Goal: Answer question/provide support

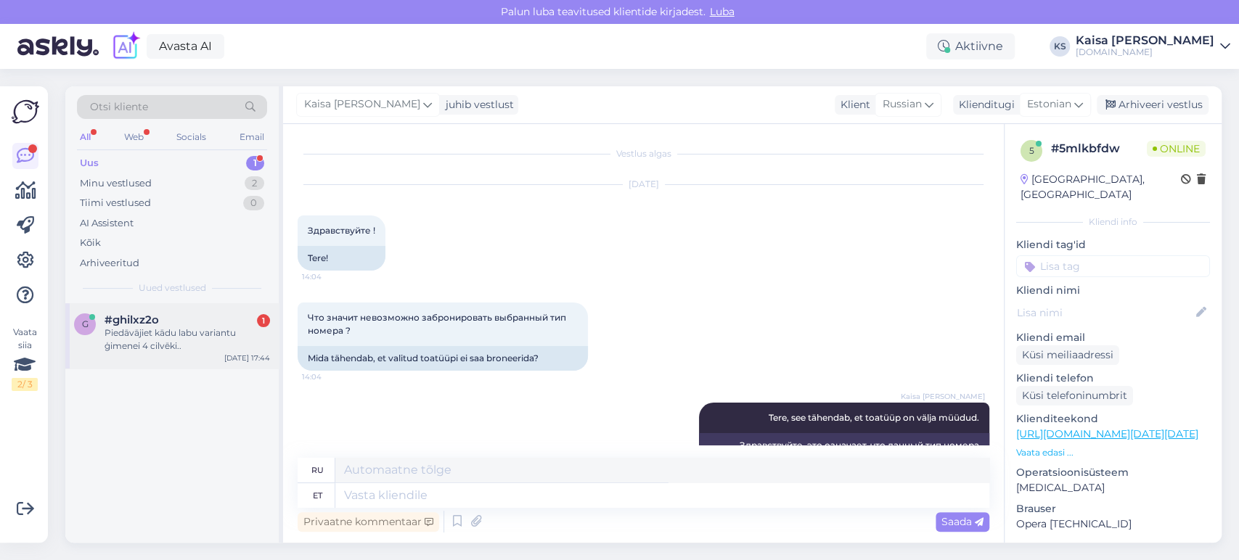
scroll to position [2515, 0]
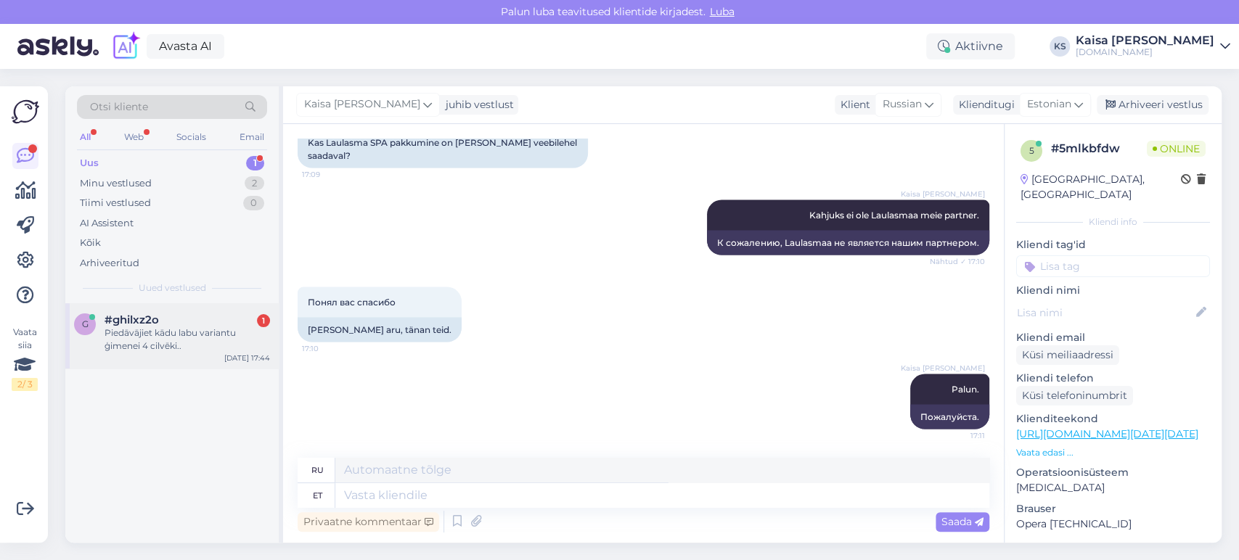
click at [181, 335] on div "Piedāvājiet kādu labu variantu ģimenei 4 cilvēki.." at bounding box center [187, 340] width 165 height 26
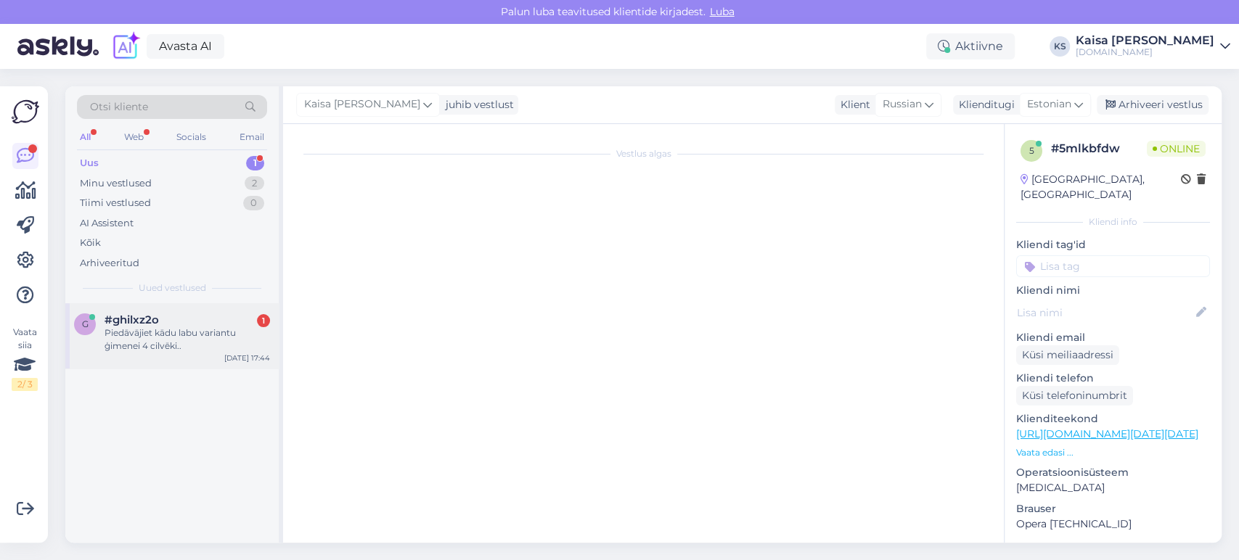
scroll to position [0, 0]
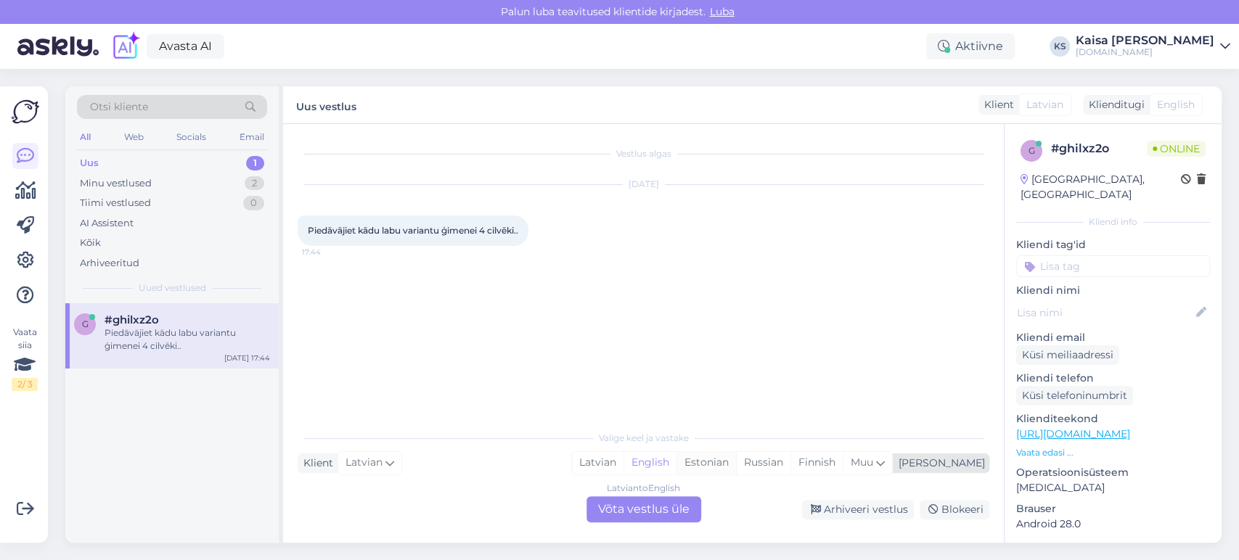
click at [736, 466] on div "Estonian" at bounding box center [707, 463] width 60 height 22
click at [662, 510] on div "Latvian to Estonian Võta vestlus üle" at bounding box center [643, 509] width 115 height 26
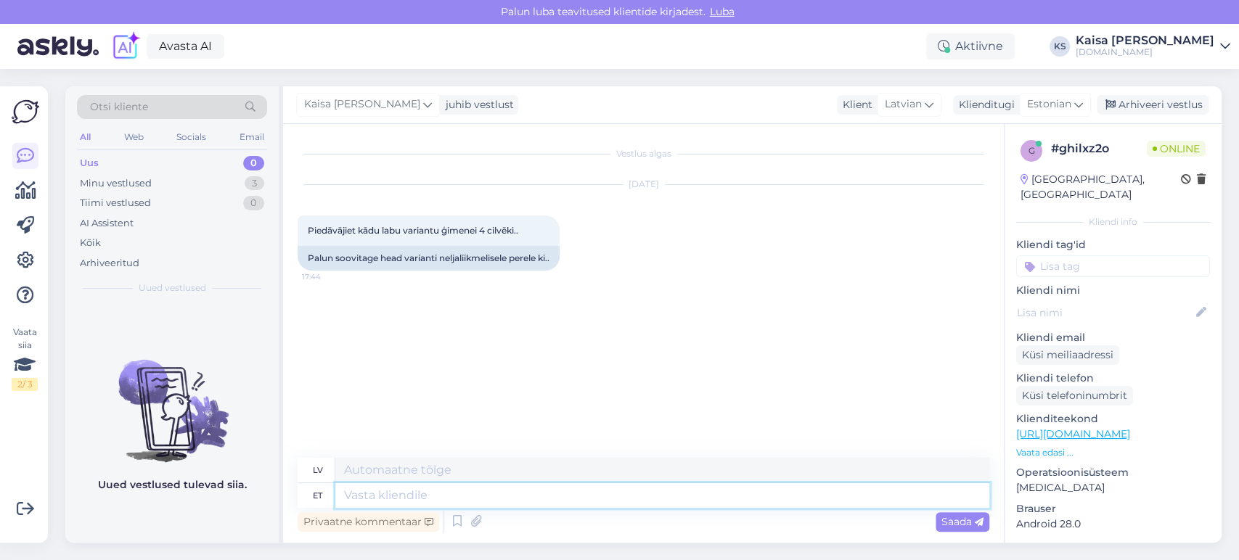
click at [653, 498] on textarea at bounding box center [662, 495] width 654 height 25
type textarea "Tere, pal"
type textarea "Sveiki,"
type textarea "Tere, palun tä"
type textarea "Sveiki, lūdzu."
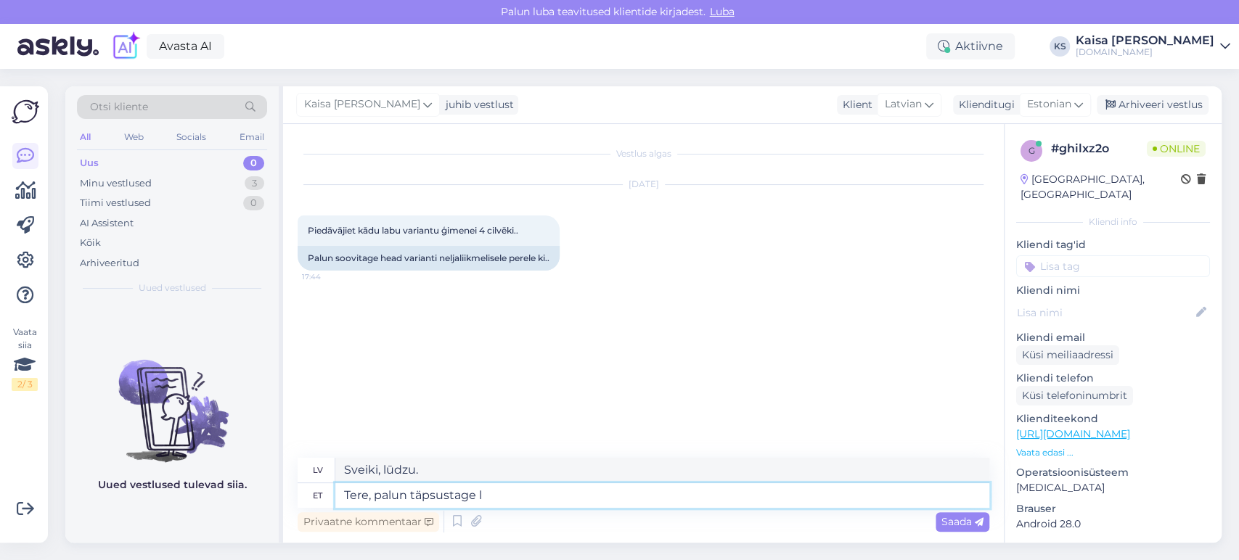
type textarea "Tere, palun täpsustage la"
type textarea "Sveiki, lūdzu, paskaidrojiet."
type textarea "Tere, palun täpsustage laste vanus"
type textarea "[PERSON_NAME], lūdzu, norādiet bērnus."
type textarea "Tere, palun täpsustage laste vanuseid ja"
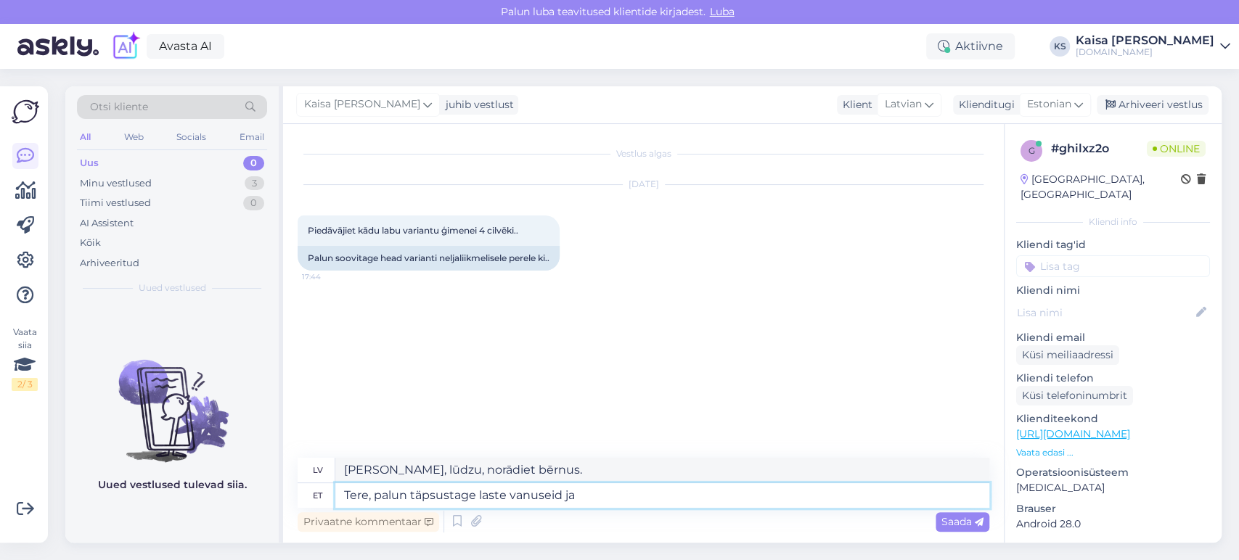
type textarea "[PERSON_NAME], lūdzu, norādiet [PERSON_NAME] vecumu."
type textarea "Tere, palun täpsustage laste vanuseid [PERSON_NAME]"
type textarea "Sveiki, lūdzu, norādiet [PERSON_NAME] vecumu un"
type textarea "Tere, palun täpsustage laste vanuseid ja kuupäevi, mi"
type textarea "[PERSON_NAME], lūdzu, norādiet [PERSON_NAME] vecumu un datumus."
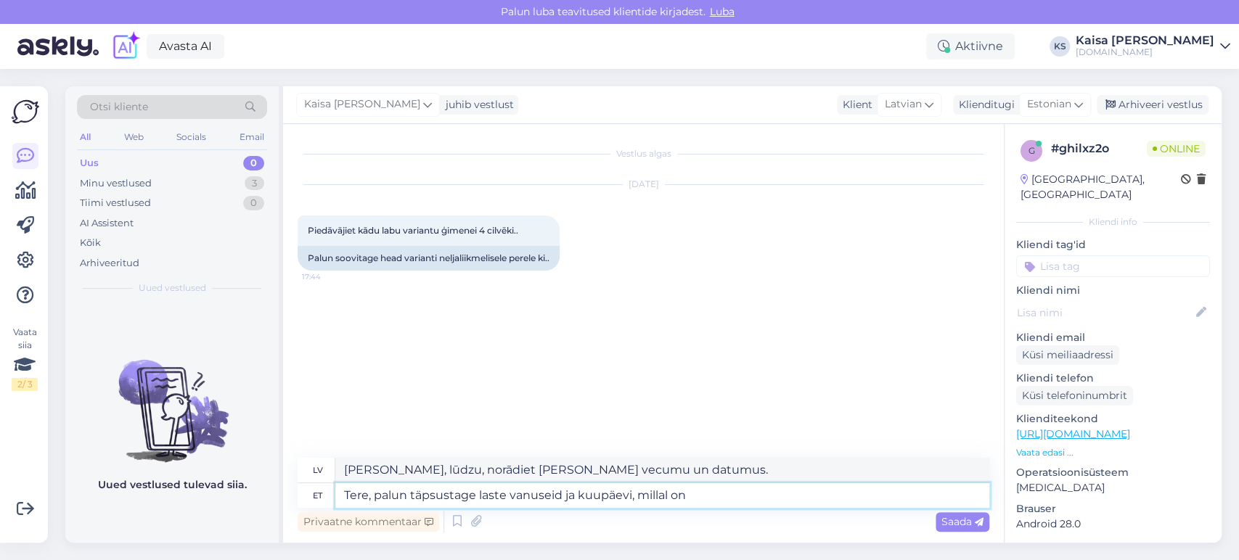
type textarea "Tere, palun täpsustage laste vanuseid ja kuupäevi, millal on"
type textarea "[PERSON_NAME], lūdzu, norādiet [PERSON_NAME] vecumu un datumus, kad"
type textarea "Tere, palun täpsustage laste vanuseid ja kuupäevi, [PERSON_NAME] on soov p"
type textarea "[PERSON_NAME], lūdzu, norādiet [PERSON_NAME] vecumu un datumus, kuros vēlaties …"
type textarea "Tere, palun täpsustage laste vanuseid ja kuupäevi, [PERSON_NAME] on soov puhkam…"
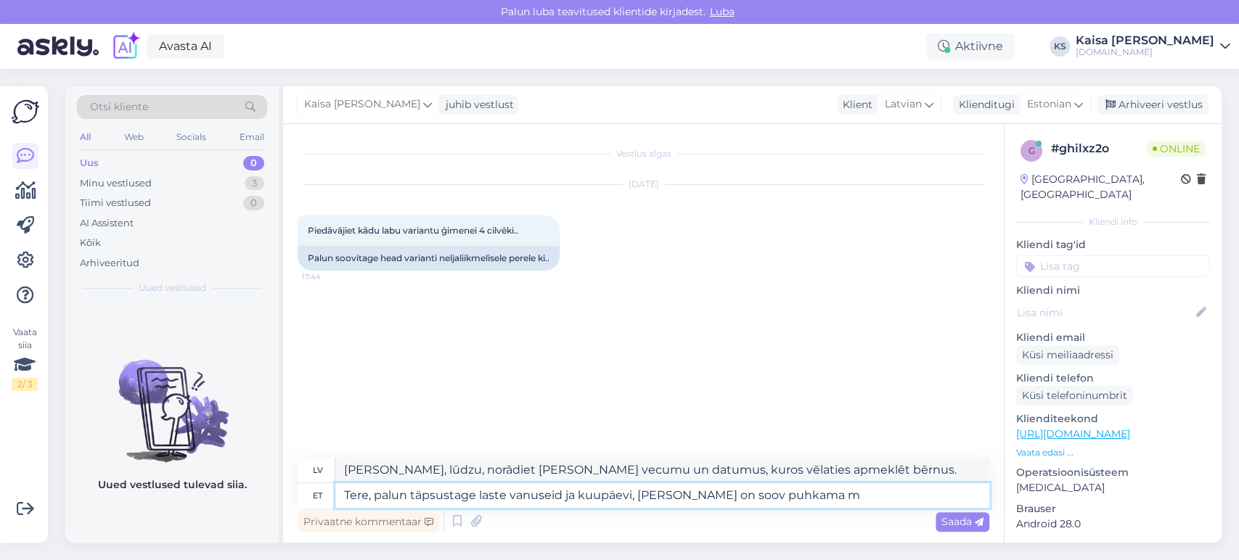
type textarea "[PERSON_NAME], lūdzu, norādiet [PERSON_NAME] vecumu un datumus, kuros vēlaties …"
type textarea "Tere, palun täpsustage laste vanuseid ja kuupäevi, [PERSON_NAME] on soov puhkam…"
type textarea "Sveiki, lūdzu, norādiet [PERSON_NAME] vecumu un datumus, kad vēlaties doties at…"
type textarea "Tere, palun täpsustage laste vanuseid ja kuupäevi, [PERSON_NAME] on soov puhkam…"
type textarea "Sveiki, lūdzu, norādiet [PERSON_NAME] vecumu un datumus, kad vēlaties doties at…"
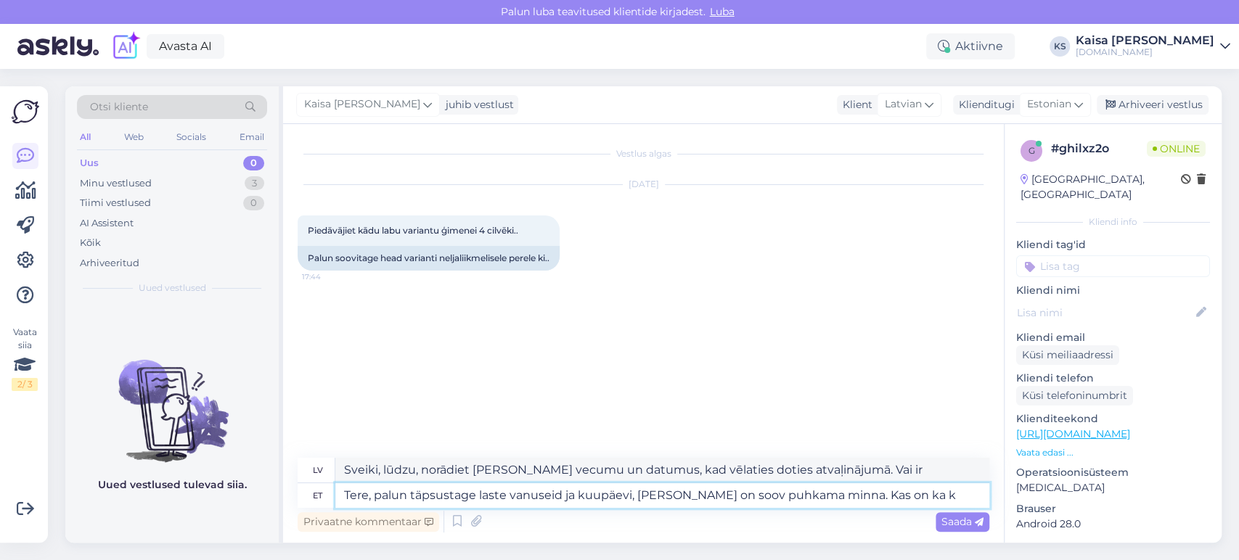
type textarea "Tere, palun täpsustage laste vanuseid ja kuupäevi, [PERSON_NAME] on soov puhkam…"
type textarea "Sveiki, lūdzu, norādiet [PERSON_NAME] vecumu un datumus, kad vēlaties doties at…"
type textarea "Tere, palun täpsustage laste vanuseid ja kuupäevi, [PERSON_NAME] on soov puhkam…"
type textarea "Sveiki, lūdzu, norādiet [PERSON_NAME] vecumu un datumus, kad vēlaties doties at…"
type textarea "Tere, palun täpsustage laste vanuseid ja kuupäevi, [PERSON_NAME] on soov puhkam…"
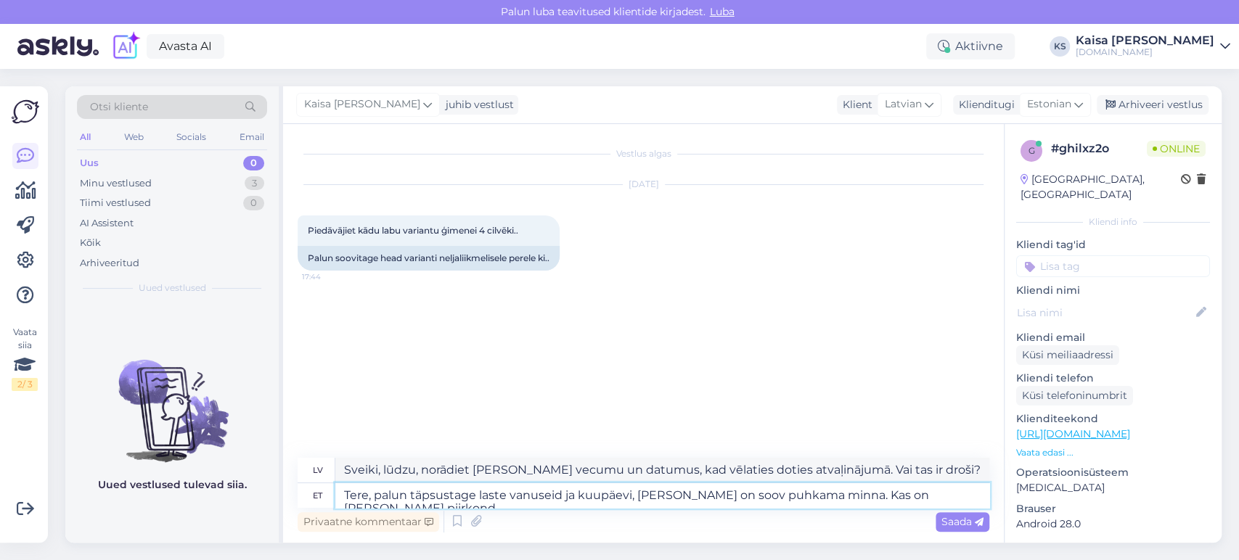
type textarea "Sveiki, lūdzu, norādiet [PERSON_NAME] vecumu un datumus, kad vēlaties doties at…"
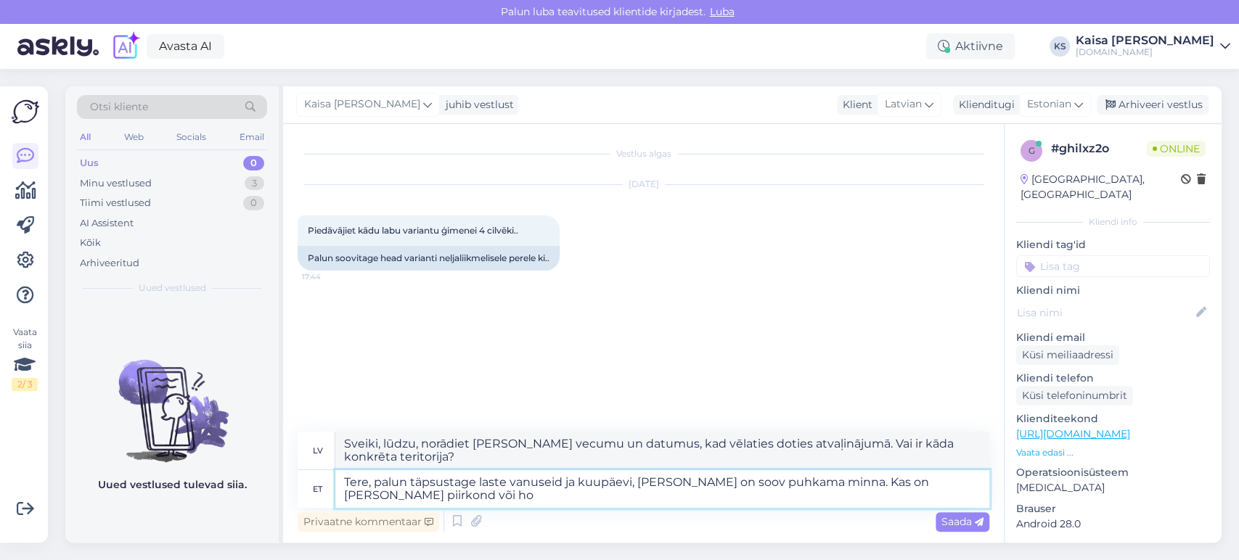
type textarea "Tere, palun täpsustage laste vanuseid ja kuupäevi, [PERSON_NAME] on soov puhkam…"
type textarea "Sveiki, lūdzu, norādiet [PERSON_NAME] vecumu un datumus, kad vēlaties doties at…"
type textarea "Tere, palun täpsustage laste vanuseid ja kuupäevi, [PERSON_NAME] on soov puhkam…"
type textarea "[PERSON_NAME], lūdzu, norādiet [PERSON_NAME] vecumu un datumus, kuros vēlaties …"
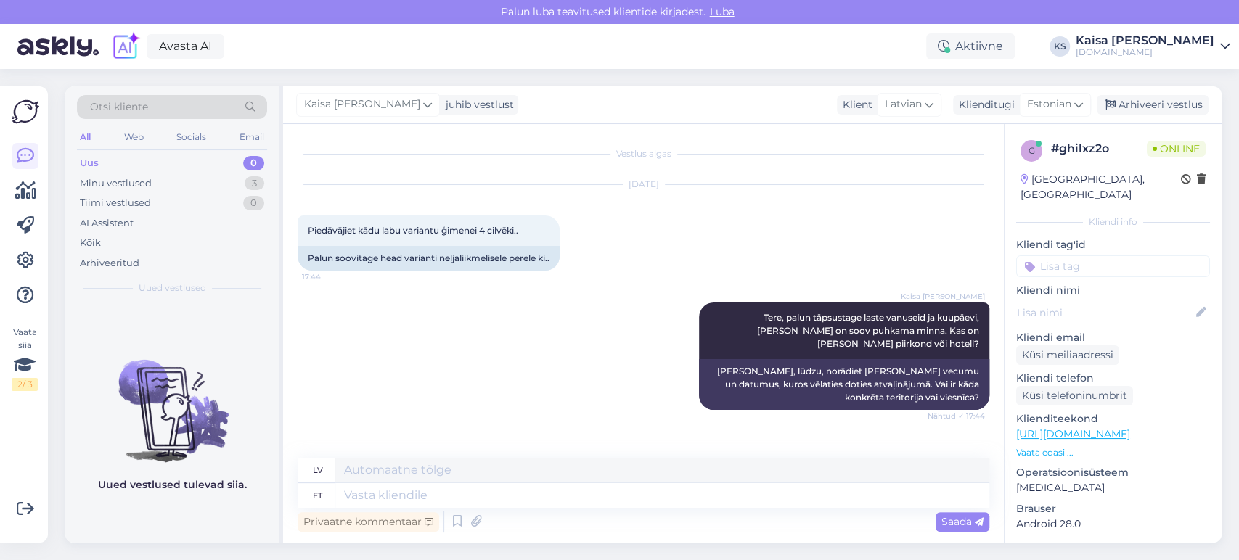
click at [568, 373] on div "Kaisa [PERSON_NAME] Tere, palun täpsustage laste vanuseid ja kuupäevi, [PERSON_…" at bounding box center [644, 356] width 692 height 139
click at [231, 187] on div "Minu vestlused 3" at bounding box center [172, 183] width 190 height 20
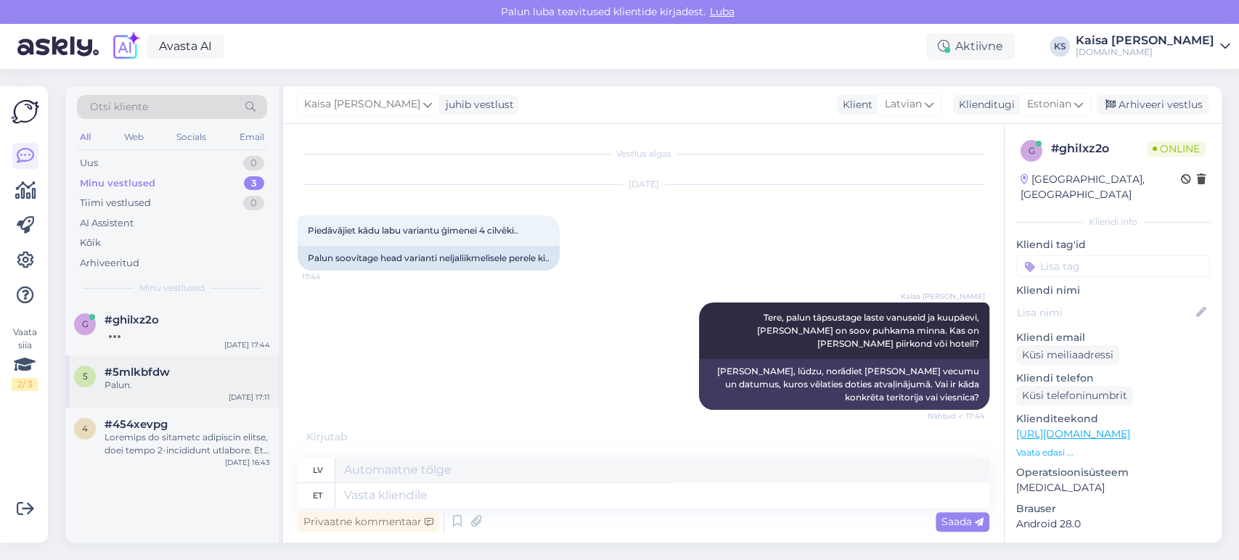
click at [173, 385] on div "Palun." at bounding box center [187, 385] width 165 height 13
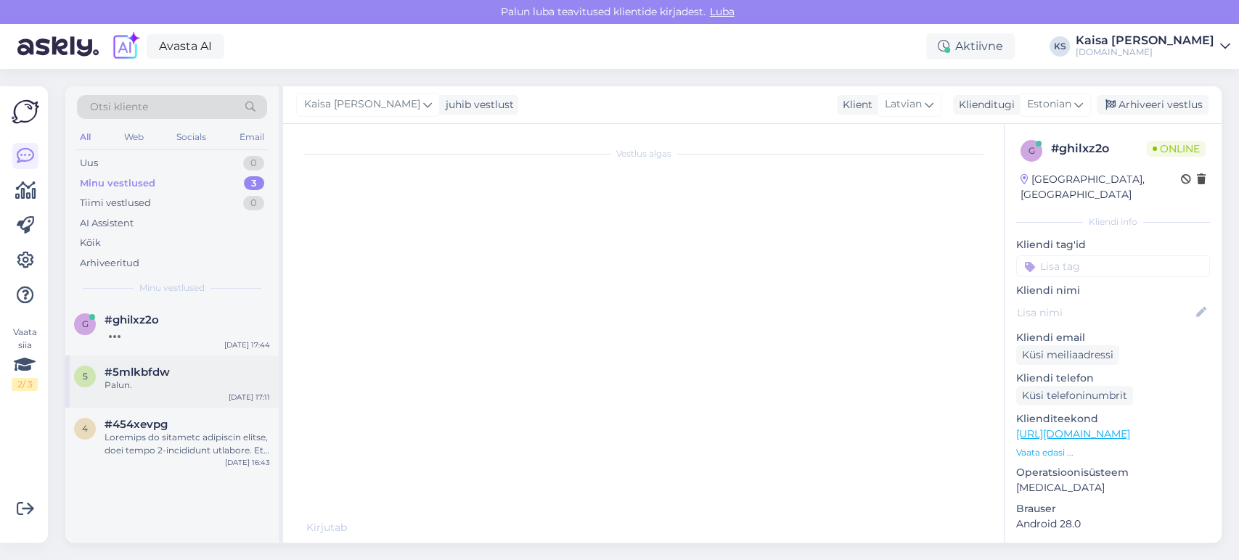
scroll to position [2530, 0]
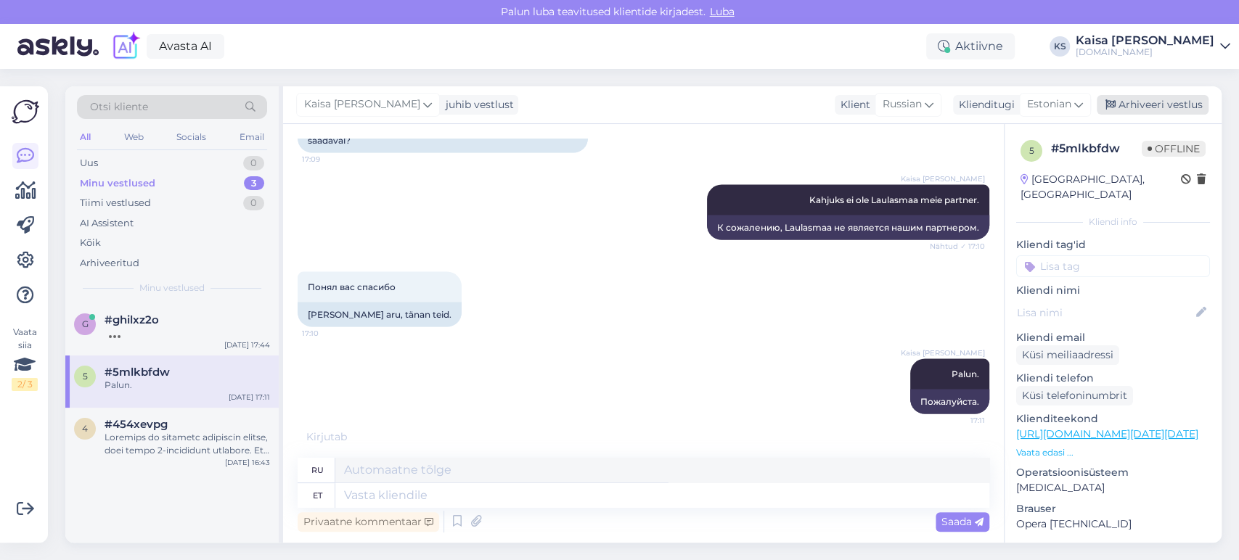
click at [1150, 112] on div "Arhiveeri vestlus" at bounding box center [1153, 105] width 112 height 20
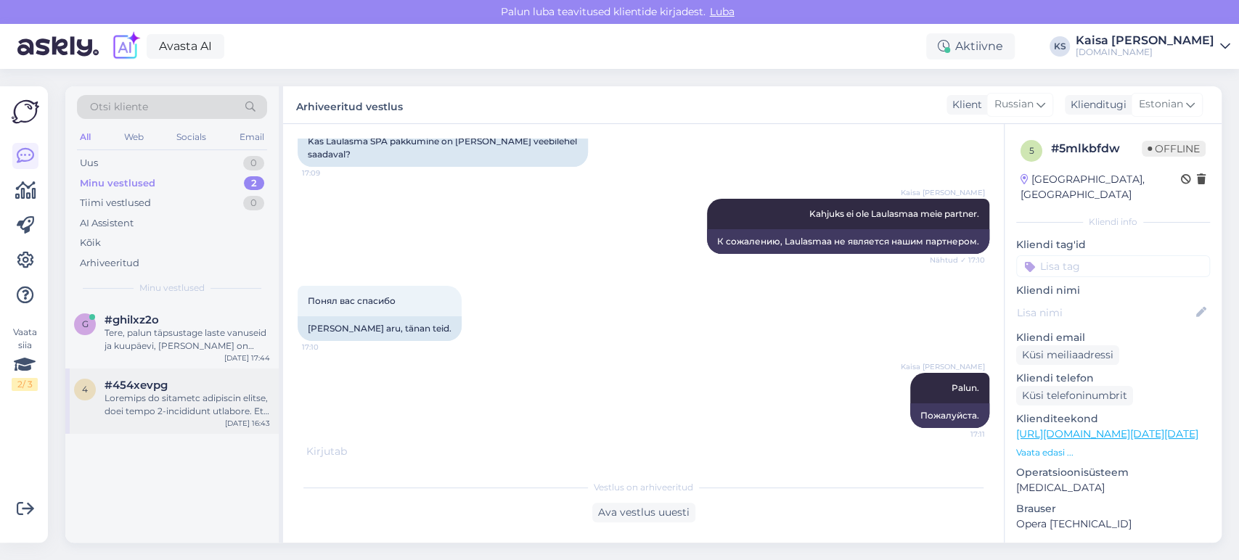
click at [195, 392] on div at bounding box center [187, 405] width 165 height 26
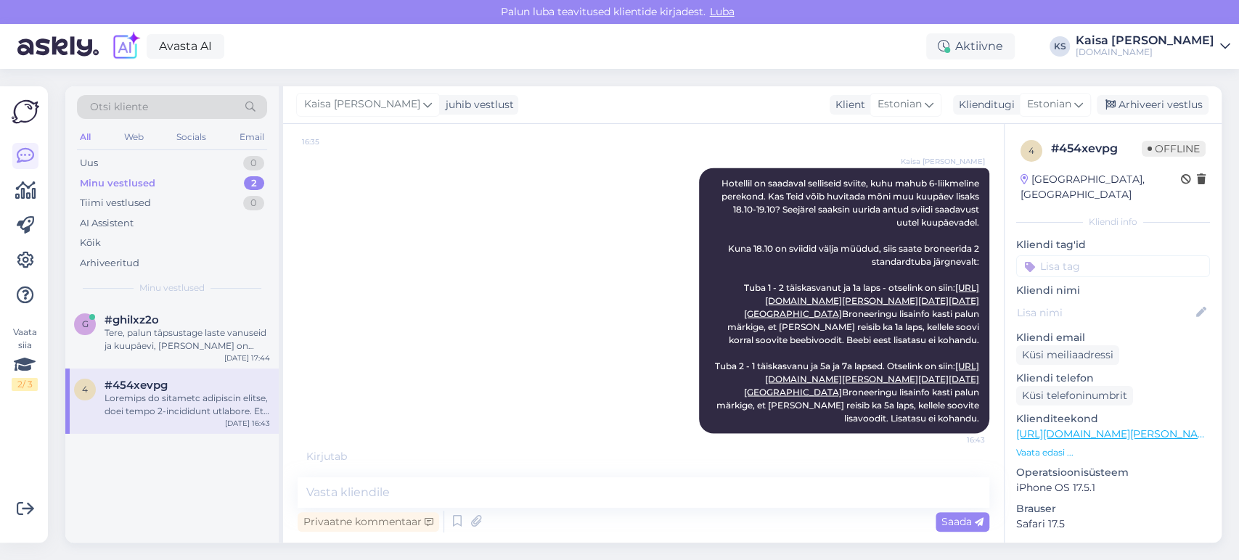
scroll to position [2324, 0]
click at [113, 338] on div "Tere, palun täpsustage laste vanuseid ja kuupäevi, [PERSON_NAME] on soov puhkam…" at bounding box center [187, 340] width 165 height 26
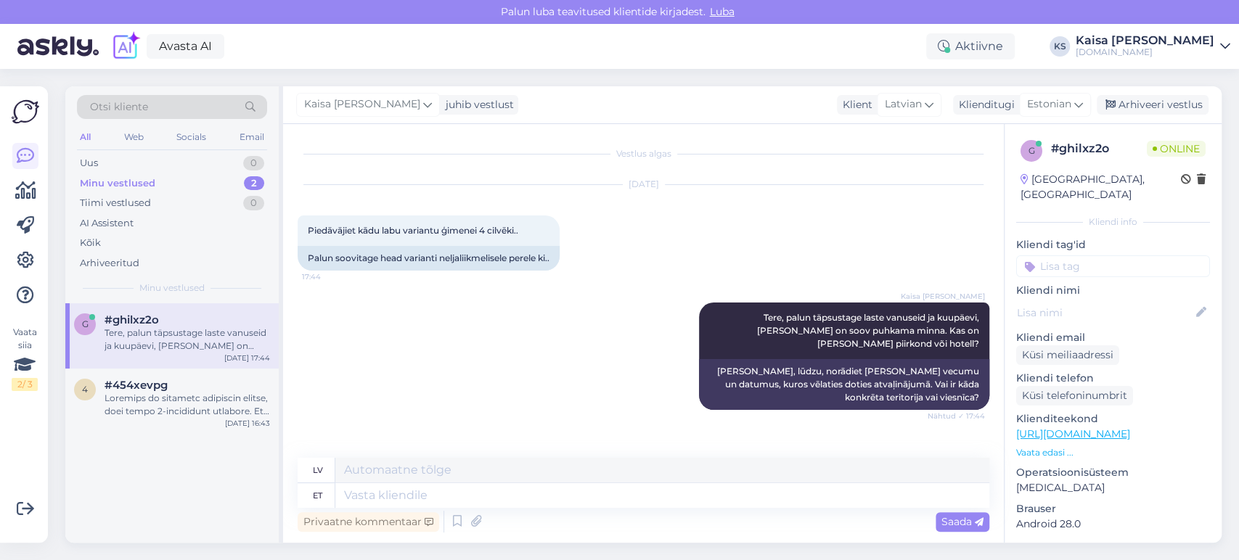
scroll to position [81, 0]
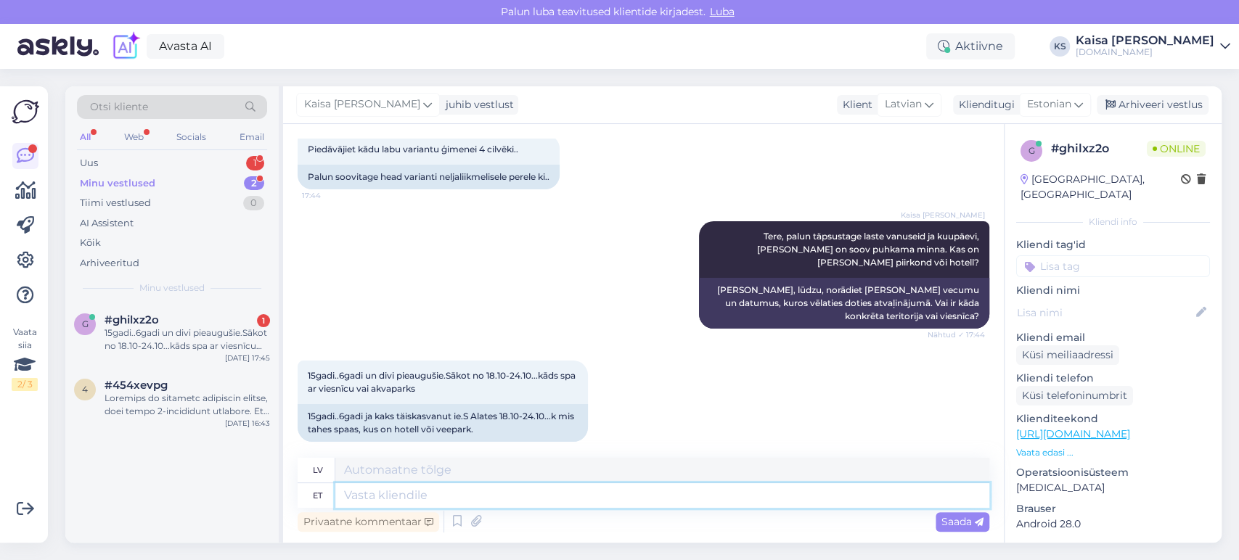
click at [634, 499] on textarea at bounding box center [662, 495] width 654 height 25
type textarea "Tänan,"
type textarea "Paldies,"
type textarea "Tänan, saadavalolevad pa"
type textarea "Paldies, pieejams"
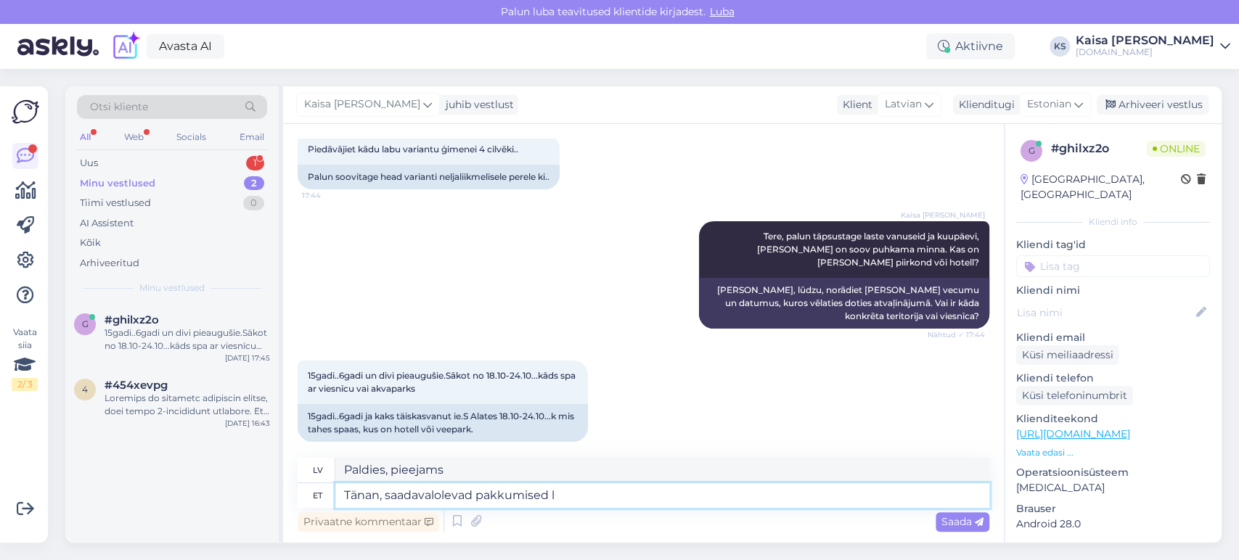
type textarea "Tänan, saadavalolevad pakkumised le"
type textarea "Paldies, pieejamie piedāvājumi"
type textarea "Tänan, saadavalolevad pakkumised leiate sii"
type textarea "Paldies, jūs varat atrast pieejamos piedāvājumus"
type textarea "Tänan, saadavalolevad pakkumised leiate siit:"
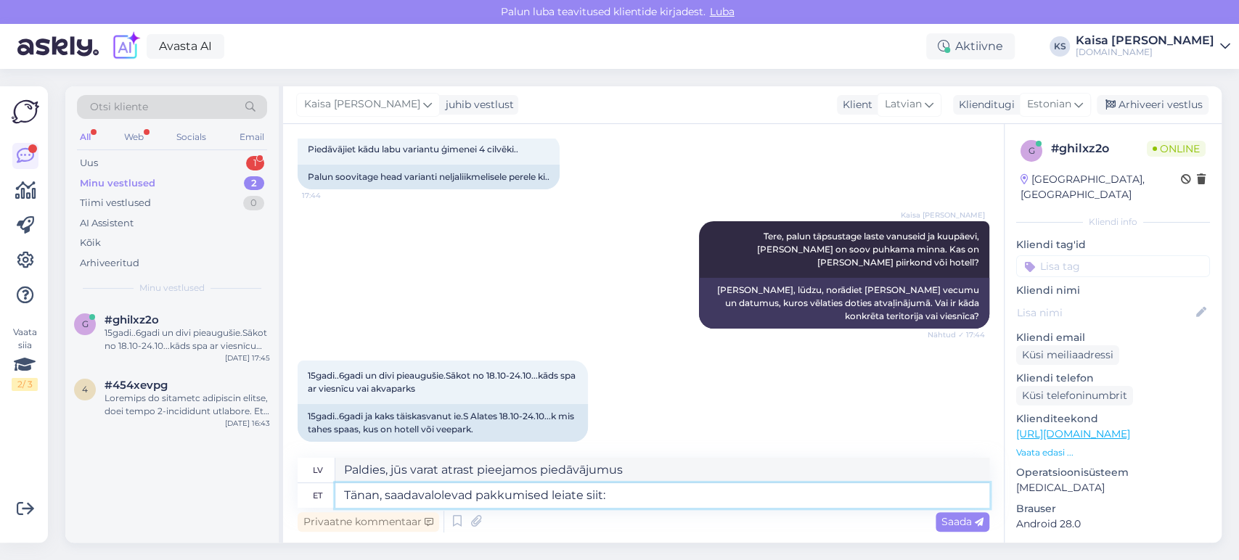
type textarea "Paldies, pieejamos piedāvājumus var atrast šeit:"
paste textarea "[URL][DOMAIN_NAME][DATE][DATE]"
type textarea "Tänan, saadavalolevad pakkumised leiate siit: [URL][DOMAIN_NAME][DATE][DATE]"
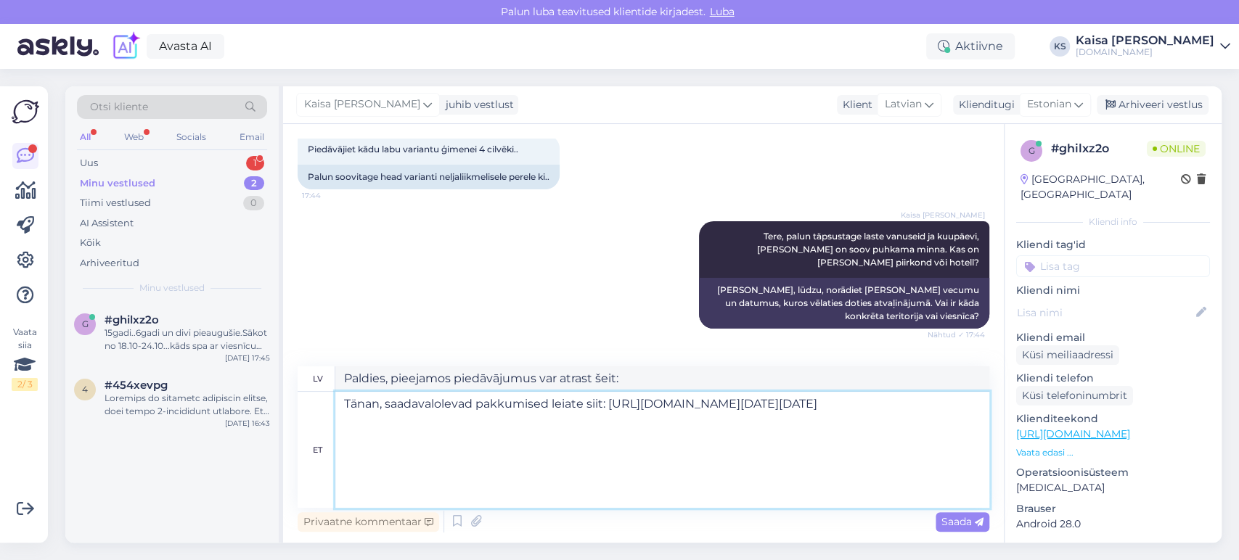
type textarea "Paldies, pieejamos piedāvājumus var atrast šeit: [URL][DOMAIN_NAME][DATE][DATE]"
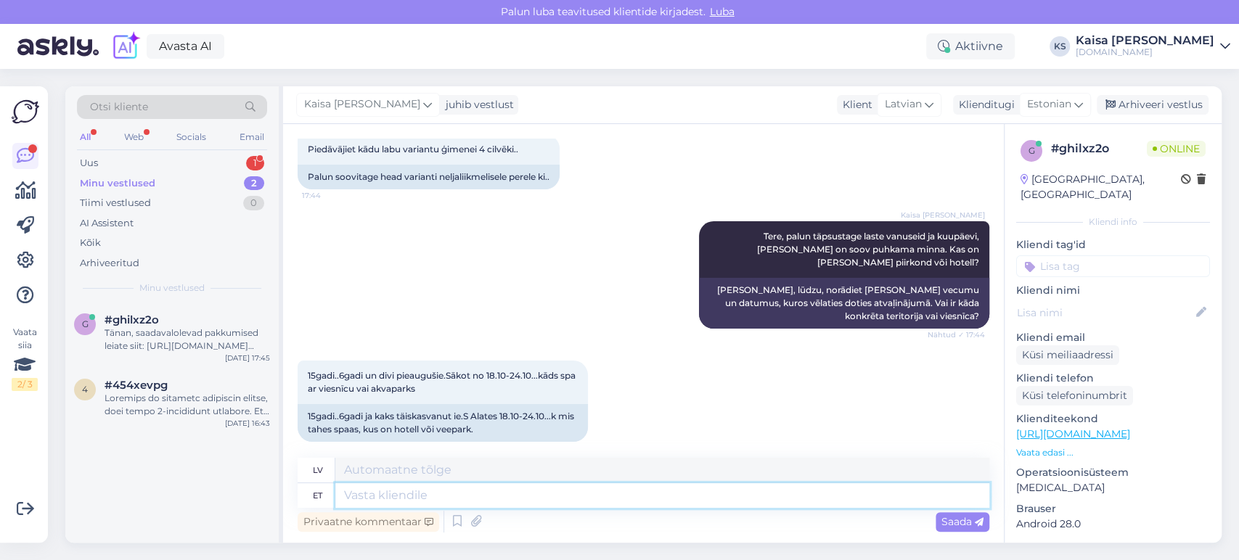
scroll to position [507, 0]
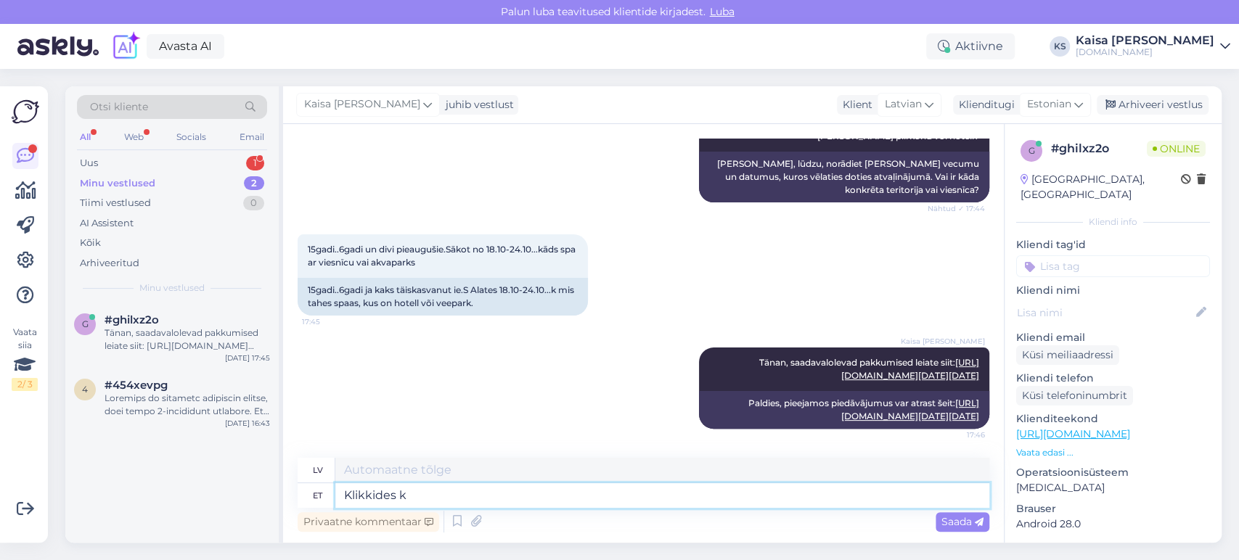
type textarea "Klikkides ka"
type textarea "Noklikšķinot"
type textarea "Klikkides kalendril, sa"
type textarea "Noklikšķinot uz kalendāra,"
type textarea "Klikkides kalendril, saate ku"
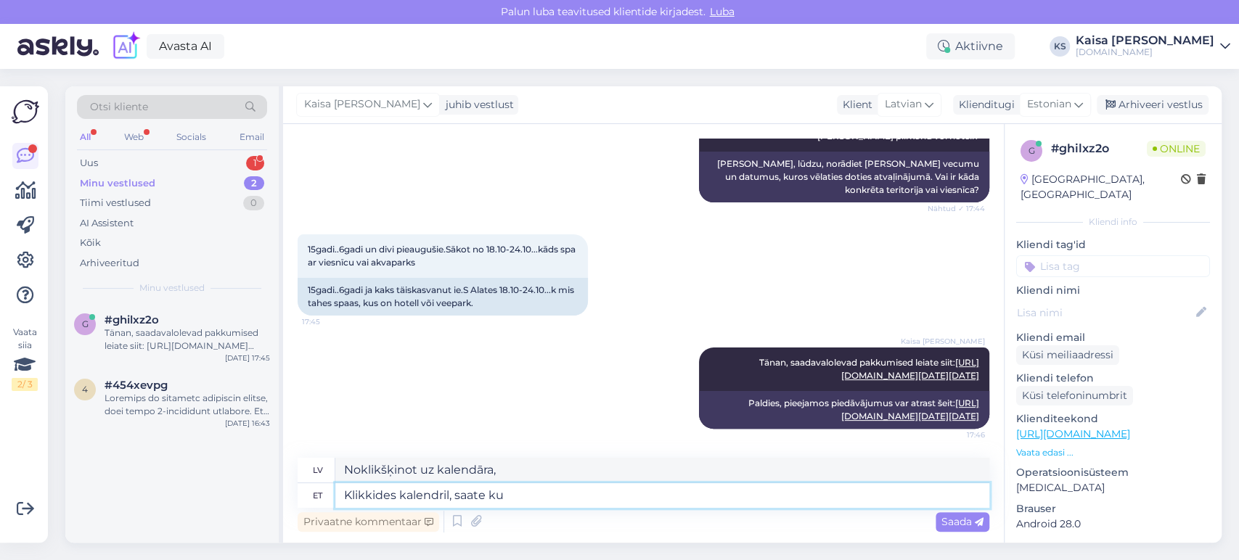
type textarea "Noklikšķinot uz kalendāra, jūs varat"
type textarea "Klikkides kalendril, saate kuupäevi m"
type textarea "Noklikšķiniet uz kalendāra, lai iegūtu datumus."
type textarea "Klikkides kalendril, saate kuupäevi muuta. K"
type textarea "Noklikšķinot uz kalendāra, varat mainīt datumus."
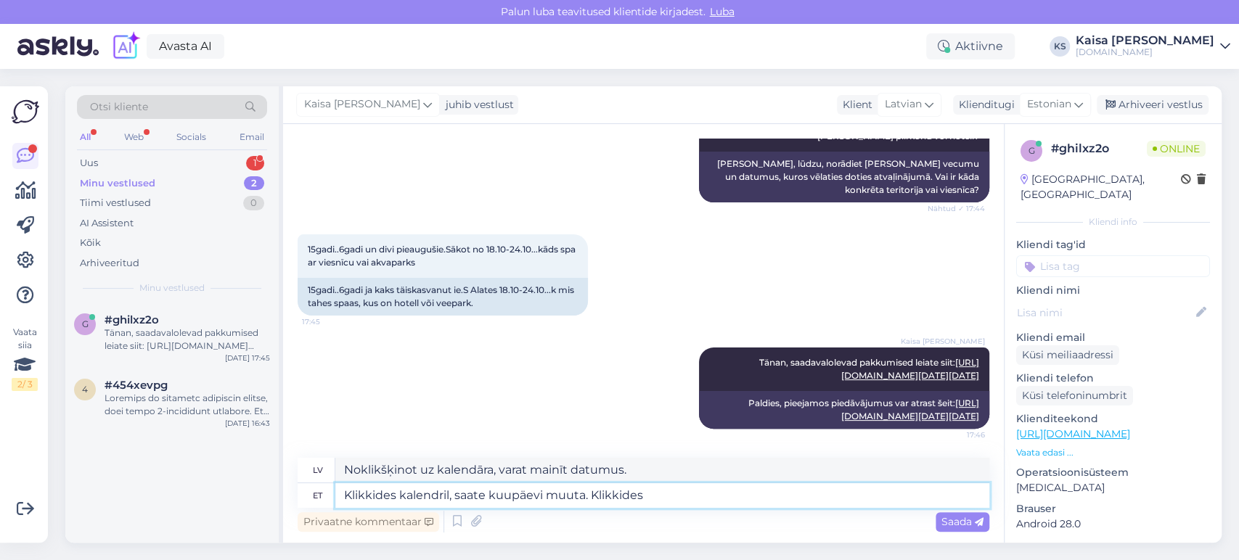
type textarea "Klikkides kalendril, saate kuupäevi muuta. Klikkides"
type textarea "Noklikšķinot uz kalendāra, varat mainīt datumus. Noklikšķinot uz"
type textarea "Klikkides kalendril, saate kuupäevi muuta. Klikkides "Laiendatud o"
type textarea "Noklikšķinot uz kalendāra, varat mainīt datumus. Noklikšķinot uz "Papildu"."
type textarea "Klikkides kalendril, saate kuupäevi muuta. Klikkides "Laiendatud otsingul", sa"
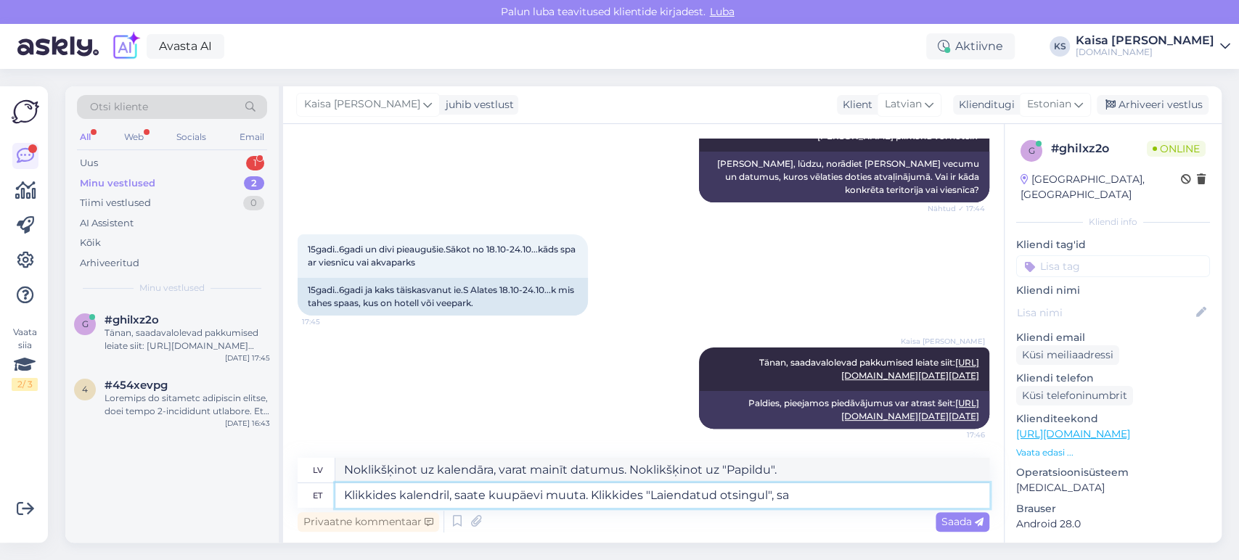
type textarea "Noklikšķinot uz kalendāra, varat mainīt datumus. Noklikšķinot uz "Paplašinātā m…"
type textarea "Klikkides kalendril, saate kuupäevi muuta. Klikkides "Laiendatud otsingul", saa…"
type textarea "Noklikšķinot uz kalendāra, varat mainīt datumus. Noklikšķinot uz "Paplašinātā m…"
type textarea "Klikkides kalendril, saate kuupäevi muuta. Klikkides "Laiendatud otsingul", saa…"
type textarea "Noklikšķinot uz kalendāra, varat mainīt datumus. Noklikšķinot uz "Paplašinātā m…"
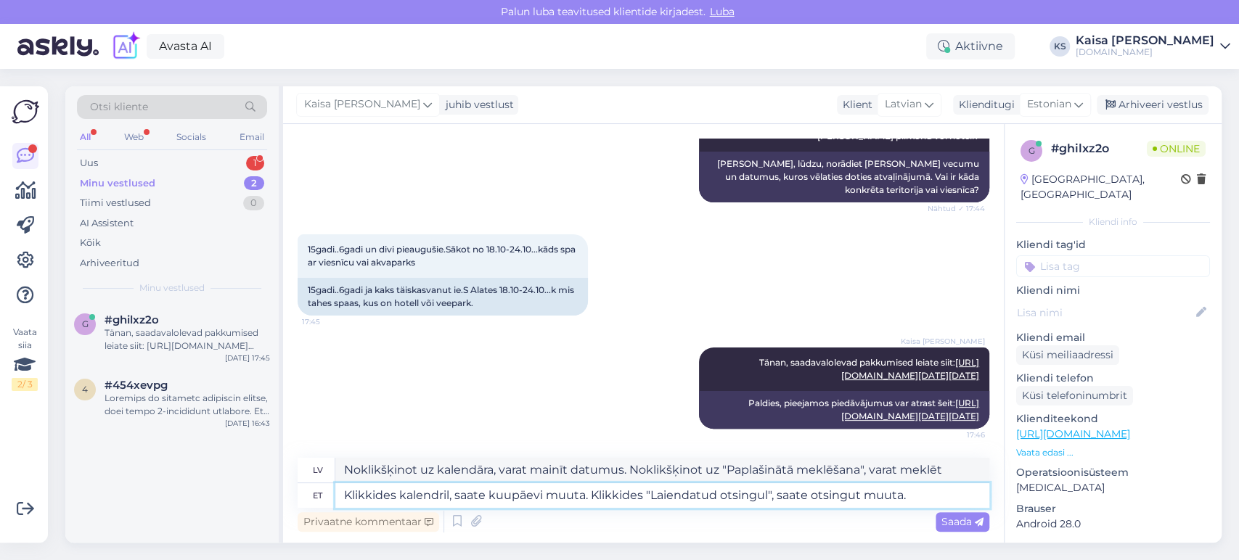
type textarea "Klikkides kalendril, saate kuupäevi muuta. Klikkides "Laiendatud otsingul", saa…"
type textarea "Noklikšķinot uz kalendāra, varat mainīt datumus. Noklikšķinot uz "Paplašinātā m…"
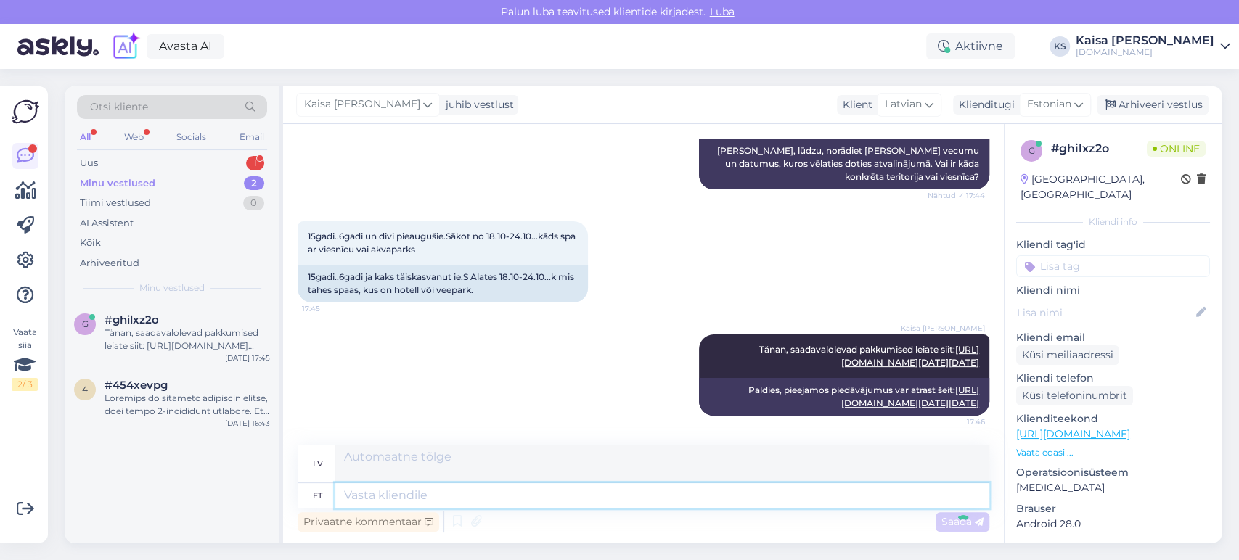
scroll to position [634, 0]
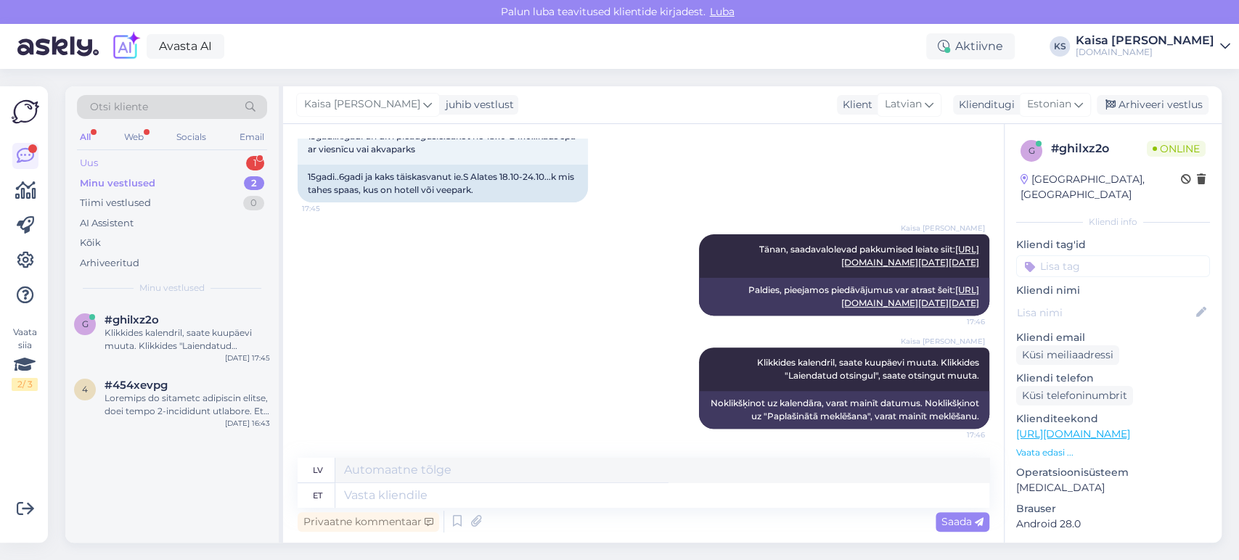
click at [226, 162] on div "Uus 1" at bounding box center [172, 163] width 190 height 20
click at [165, 343] on div "Здравствуйте. Я забронировал номер на 24-25.10 ошиблась случайно, можно сделать…" at bounding box center [187, 340] width 165 height 26
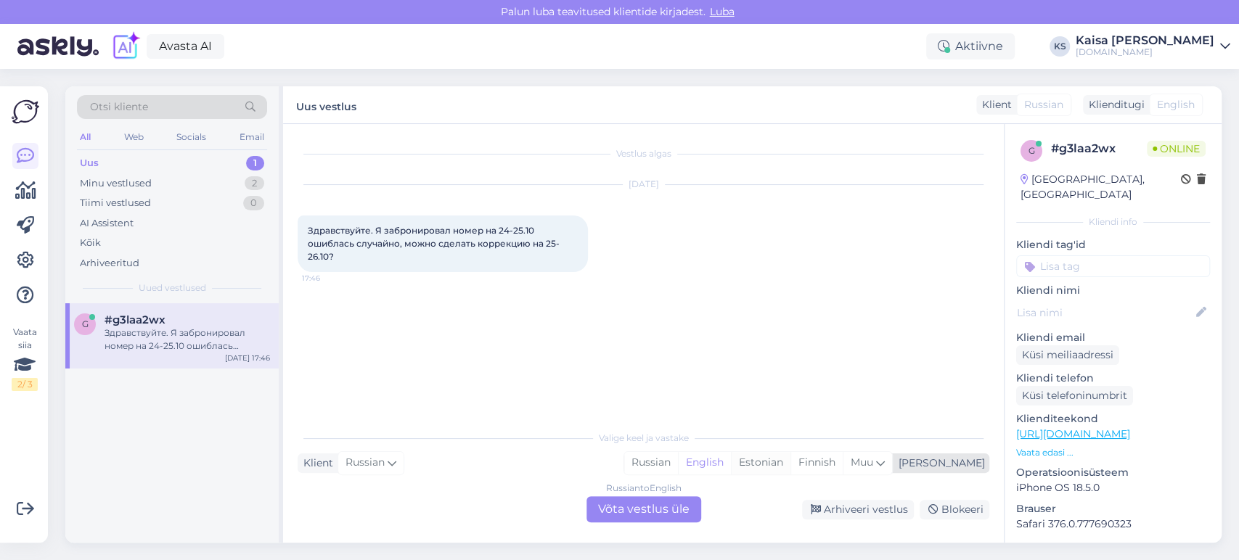
click at [790, 471] on div "Estonian" at bounding box center [761, 463] width 60 height 22
click at [682, 507] on div "Russian to Estonian Võta vestlus üle" at bounding box center [643, 509] width 115 height 26
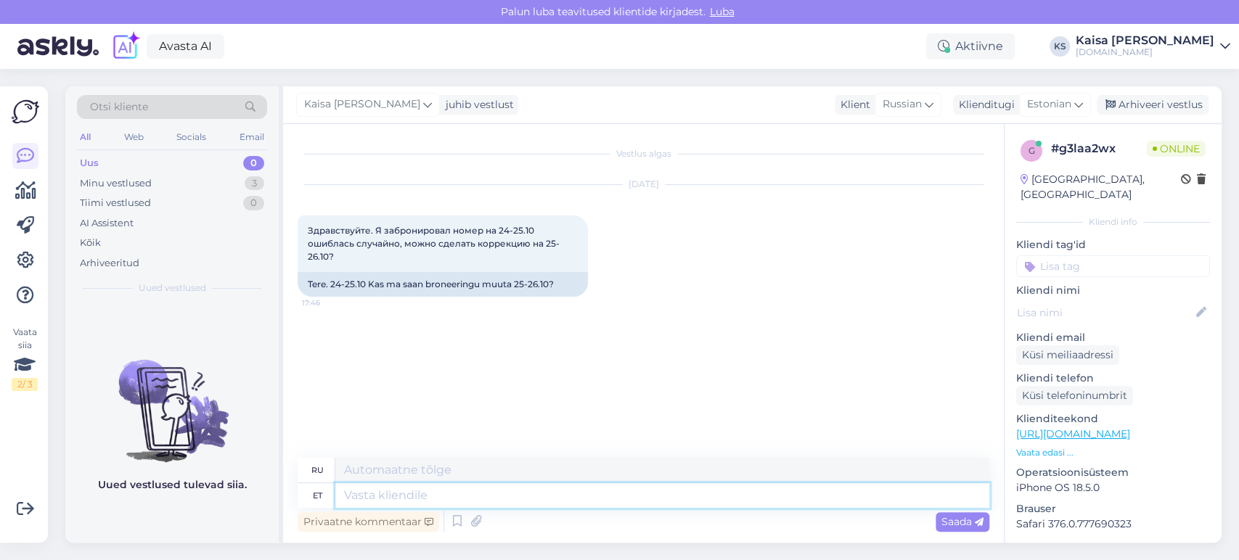
click at [596, 491] on textarea at bounding box center [662, 495] width 654 height 25
type textarea "Tere, palun täpsustage broneeringu numbrti."
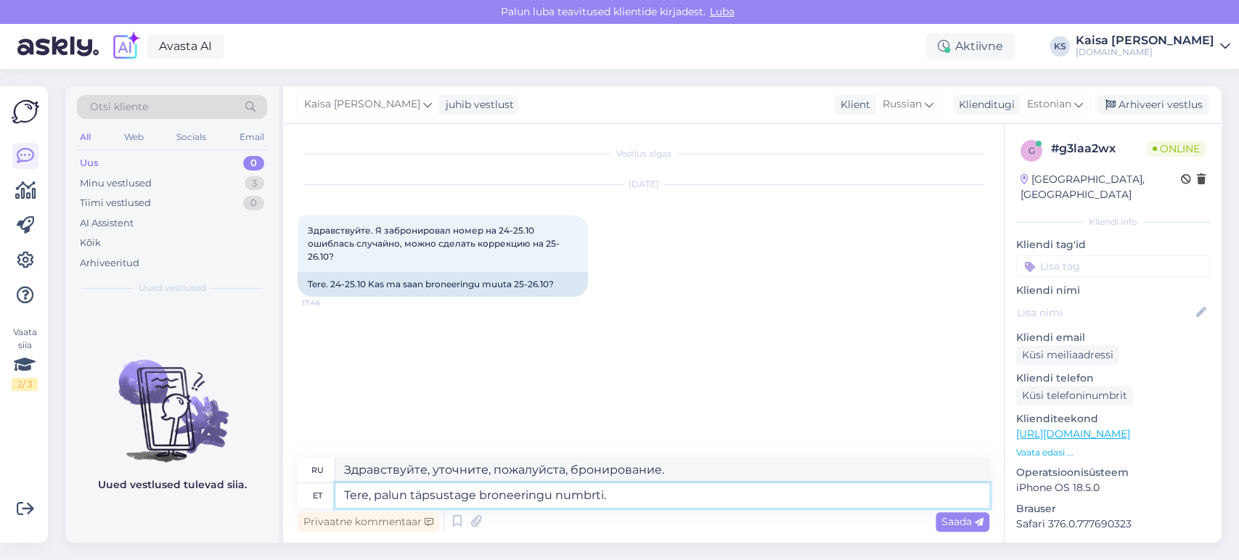
type textarea "Здравствуйте, уточните, пожалуйста, номер бронирования."
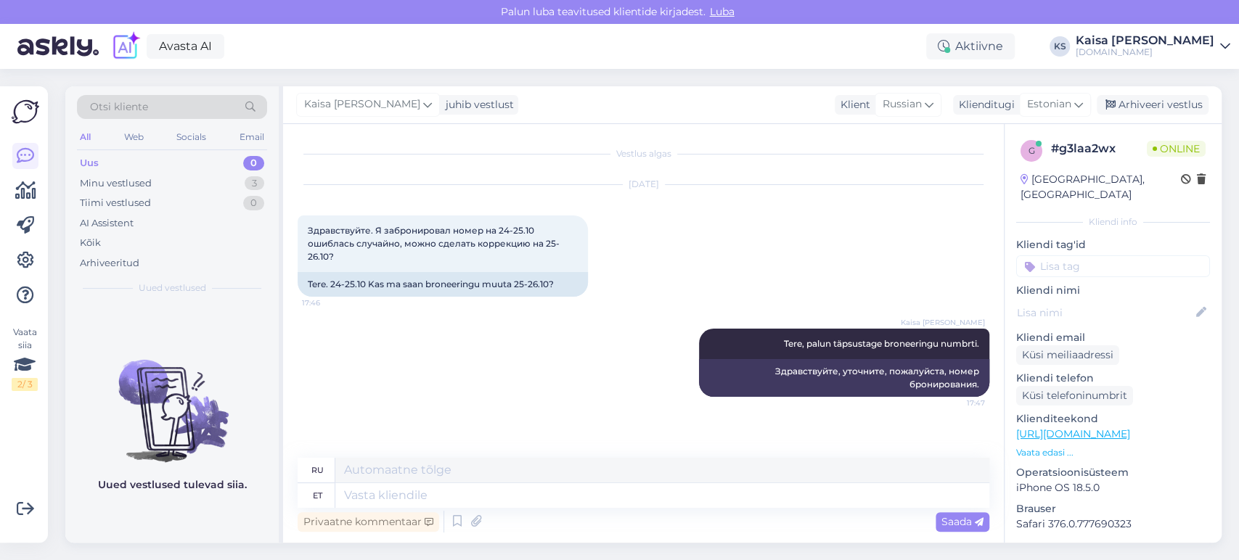
click at [623, 383] on div "Kaisa [PERSON_NAME] Tere, palun täpsustage broneeringu numbrti. 17:47 Здравству…" at bounding box center [644, 363] width 692 height 100
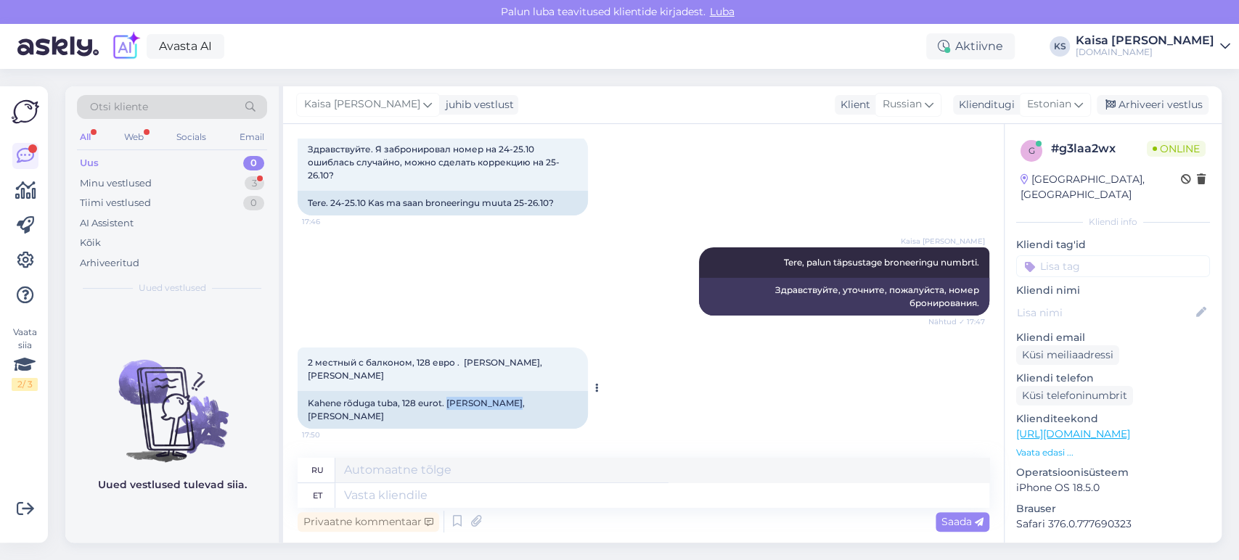
drag, startPoint x: 507, startPoint y: 405, endPoint x: 448, endPoint y: 404, distance: 58.8
click at [448, 404] on div "Kahene rõduga tuba, 128 eurot. [PERSON_NAME], [PERSON_NAME]" at bounding box center [443, 410] width 290 height 38
copy div "[PERSON_NAME]"
click at [556, 492] on textarea at bounding box center [662, 495] width 654 height 25
type textarea "Tänan,"
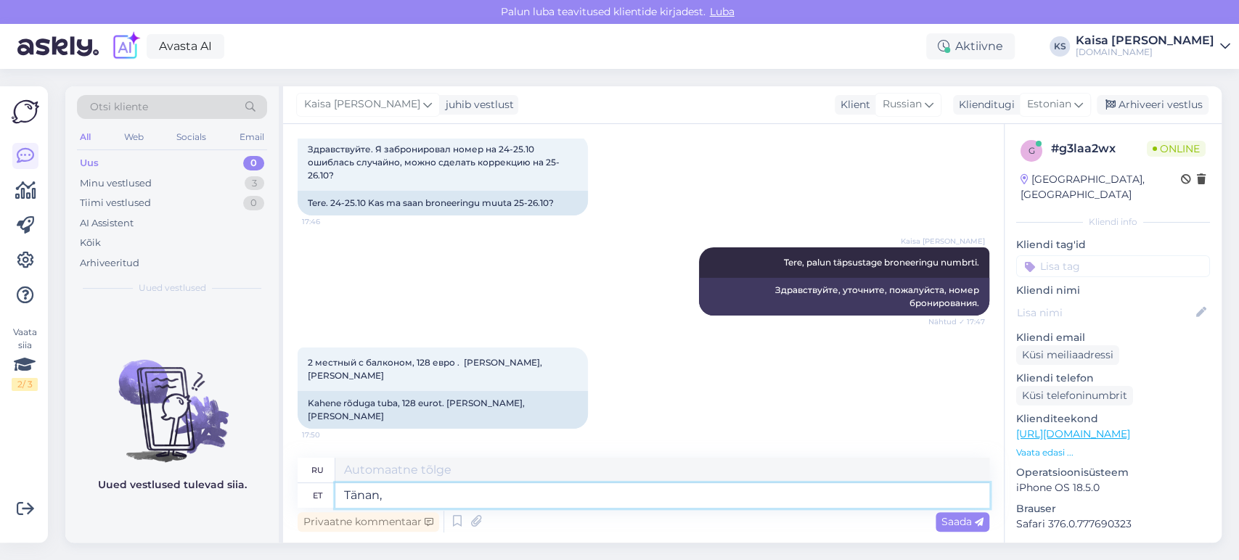
type textarea "Спасибо,"
type textarea "Tänan, uurin hot"
type textarea "Спасибо, я подумаю над этим."
type textarea "Tänan, uurin hotellilt"
type textarea "Спасибо, я уточню в отеле."
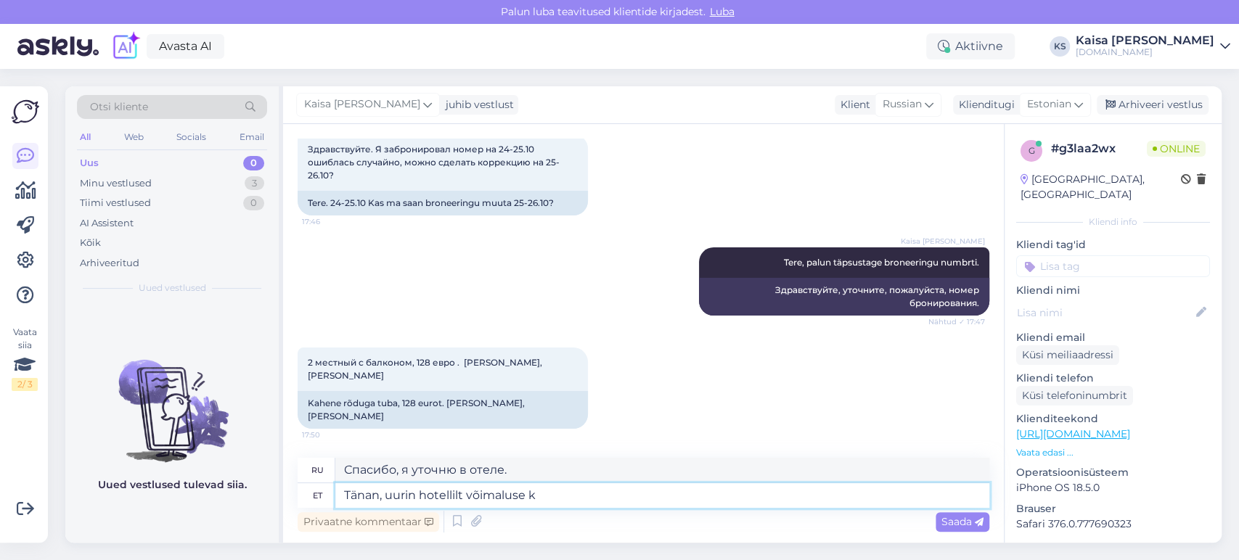
type textarea "Tänan, uurin hotellilt võimaluse ko"
type textarea "Спасибо, я узнаю в отеле о такой возможности."
type textarea "Tänan, uurin hotellilt võimaluse kohta ning s"
type textarea "Спасибо, я узнаю в отеле о возможности и"
type textarea "Tänan, uurin hotellilt võimaluse kohta ning seejärel a"
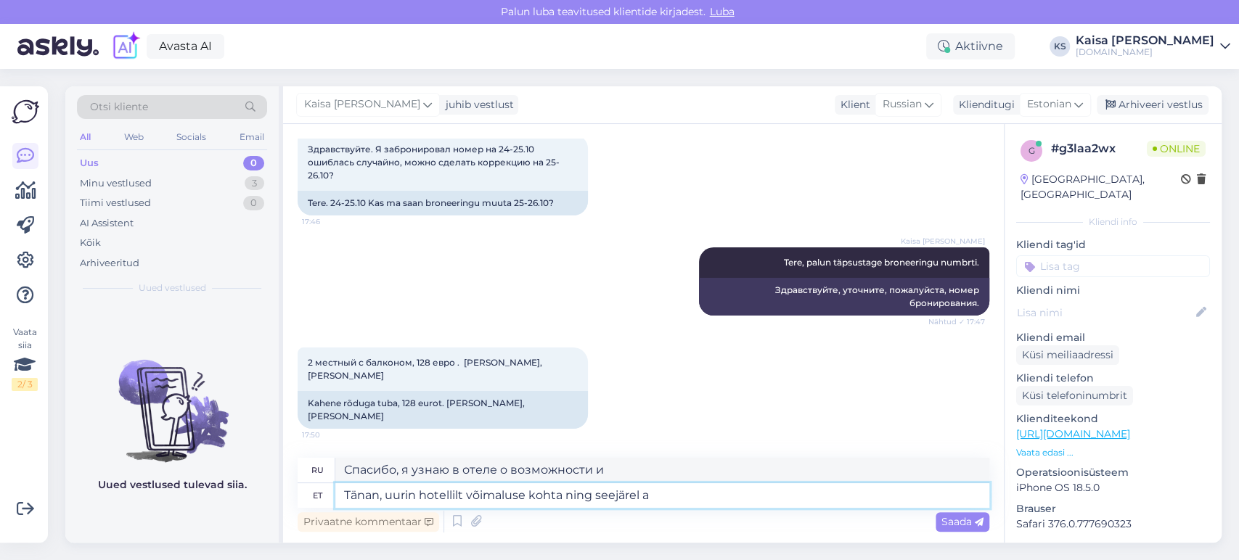
type textarea "Спасибо, я узнаю в отеле о такой возможности, а затем"
type textarea "Tänan, uurin hotellilt võimaluse kohta ning seejärel [PERSON_NAME] T"
type textarea "Спасибо, я узнаю в отеле о такой возможности и сообщу вам."
type textarea "Tänan, uurin hotellilt võimaluse kohta ning seejärel [PERSON_NAME] Teile teada.…"
type textarea "Спасибо, я уточню в отеле такую ​​возможность и сообщу вам. Как менеджер по про…"
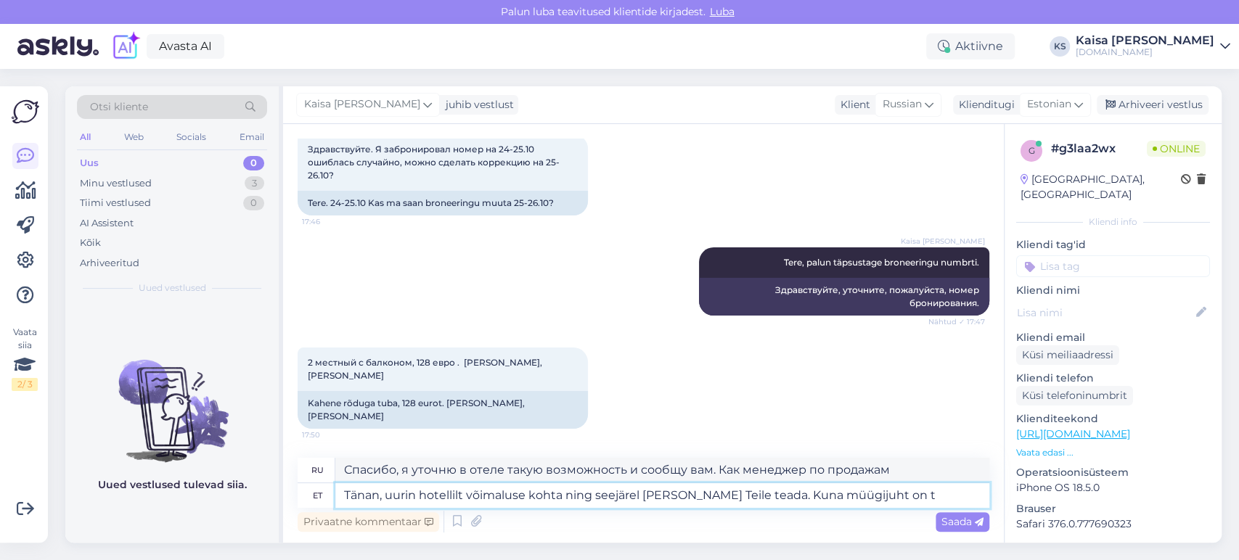
type textarea "Tänan, uurin hotellilt võimaluse kohta ning seejärel [PERSON_NAME] Teile teada.…"
type textarea "Спасибо, я узнаю в отеле о такой возможности и сообщу вам. Поскольку менеджер п…"
type textarea "Tänan, uurin hotellilt võimaluse kohta ning seejärel [PERSON_NAME] Teile teada.…"
type textarea "Спасибо, я уточню в отеле такую ​​возможность и сообщу вам. Менеджер по продажа…"
type textarea "Tänan, uurin hotellilt võimaluse kohta ning seejärel [PERSON_NAME] Teile teada.…"
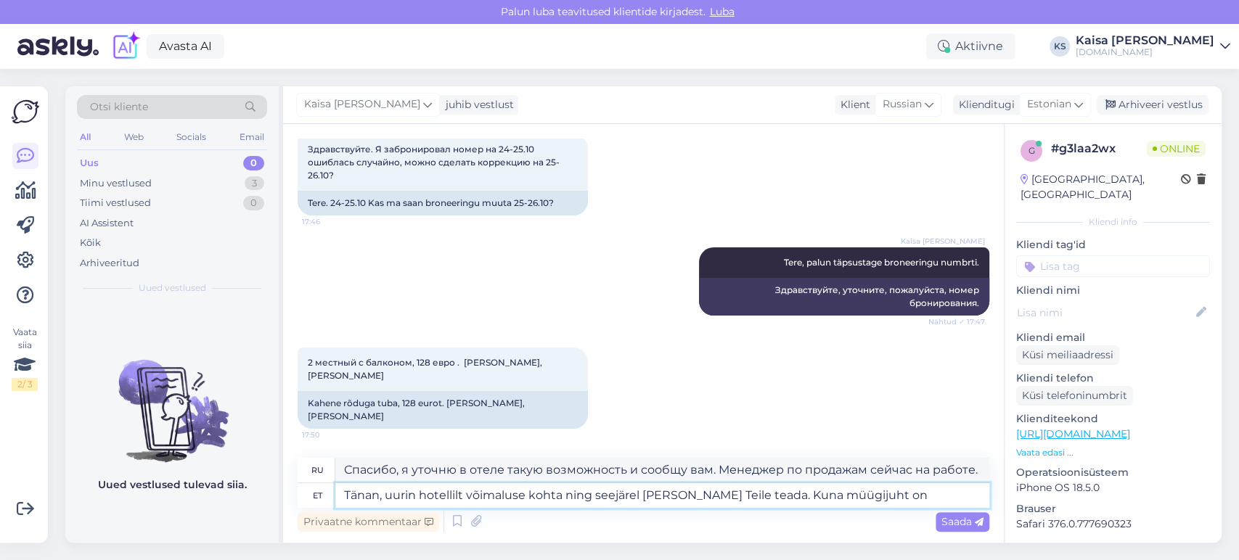
type textarea "Спасибо, я узнаю в отеле о такой возможности и сообщу вам. Поскольку менеджер п…"
type textarea "Tänan, uurin hotellilt võimaluse kohta ning seejärel [PERSON_NAME] Teile teada.…"
type textarea "Спасибо, я уточню в отеле такую ​​возможность и сообщу вам. Как менеджер по про…"
type textarea "Tänan, uurin hotellilt võimaluse kohta ning seejärel [PERSON_NAME] Teile teada.…"
type textarea "Спасибо, я уточню в отеле такую ​​возможность и сообщу вам. Менеджер по продажа…"
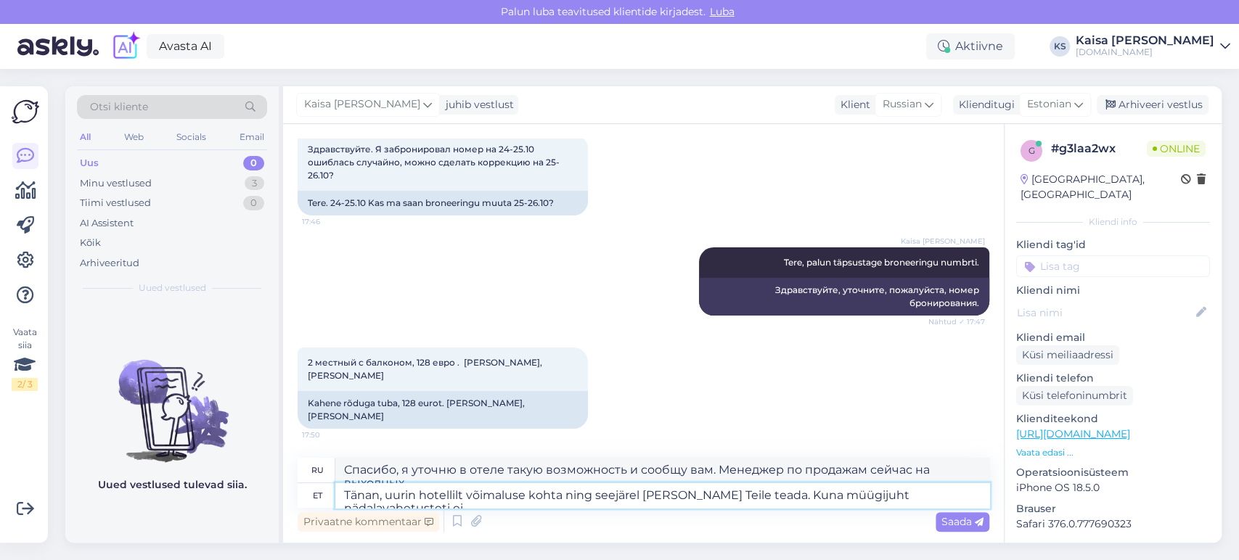
type textarea "Tänan, uurin hotellilt võimaluse kohta ning seejärel [PERSON_NAME] Teile teada.…"
type textarea "Спасибо, я уточню в отеле такую ​​возможность и сообщу вам. Менеджер по продажа…"
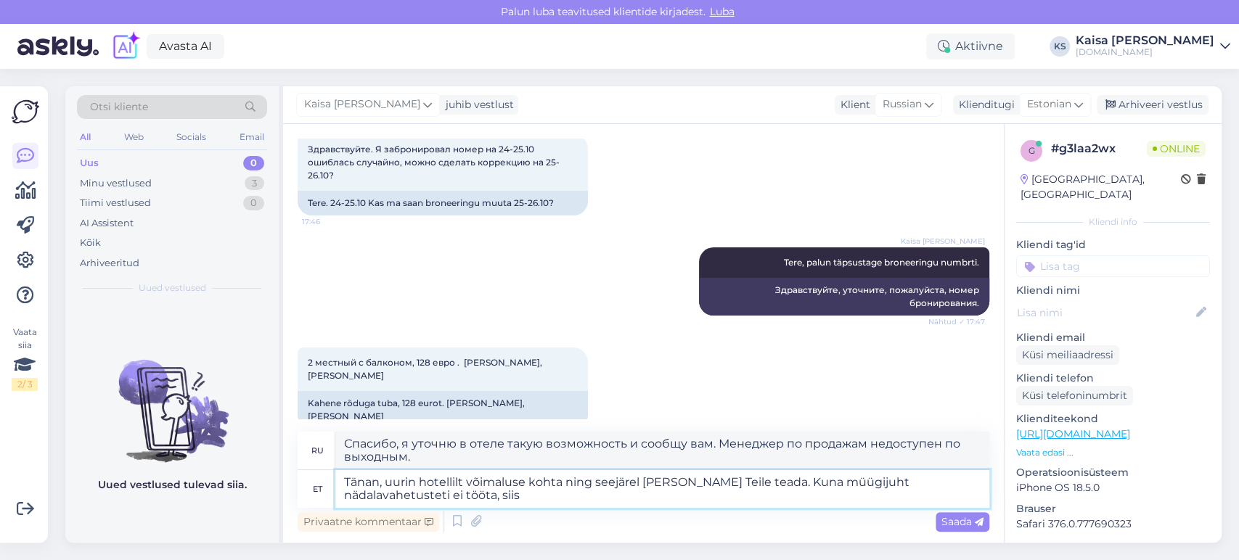
type textarea "Tänan, uurin hotellilt võimaluse kohta ning seejärel [PERSON_NAME] Teile teada.…"
type textarea "Спасибо, я уточню в отеле такую ​​возможность и сообщу вам. Поскольку менеджер …"
type textarea "Tänan, uurin hotellilt võimaluse kohta ning seejärel [PERSON_NAME] Teile teada.…"
type textarea "Спасибо, я уточню в отеле такую ​​возможность и сообщу вам. Поскольку менеджер …"
type textarea "Tänan, uurin hotellilt võimaluse kohta ning seejärel [PERSON_NAME] Teile teada.…"
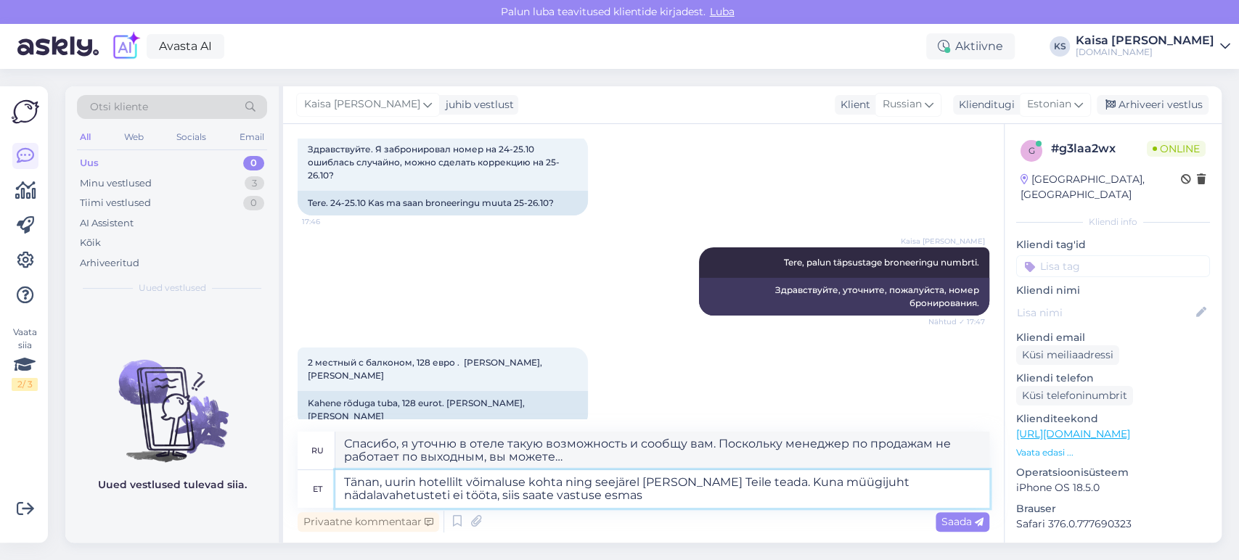
type textarea "Спасибо, я уточню в отеле такую ​​возможность и сообщу вам. Поскольку менеджер …"
type textarea "Tänan, uurin hotellilt võimaluse kohta ning seejärel [PERSON_NAME] Teile teada.…"
type textarea "Спасибо, я уточню в отеле такую ​​возможность и сообщу вам. Поскольку менеджер …"
type textarea "Tänan, uurin hotellilt võimaluse kohta ning seejärel [PERSON_NAME] Teile teada.…"
type textarea "Спасибо, я уточню в отеле такую ​​возможность и сообщу вам. Поскольку менеджер …"
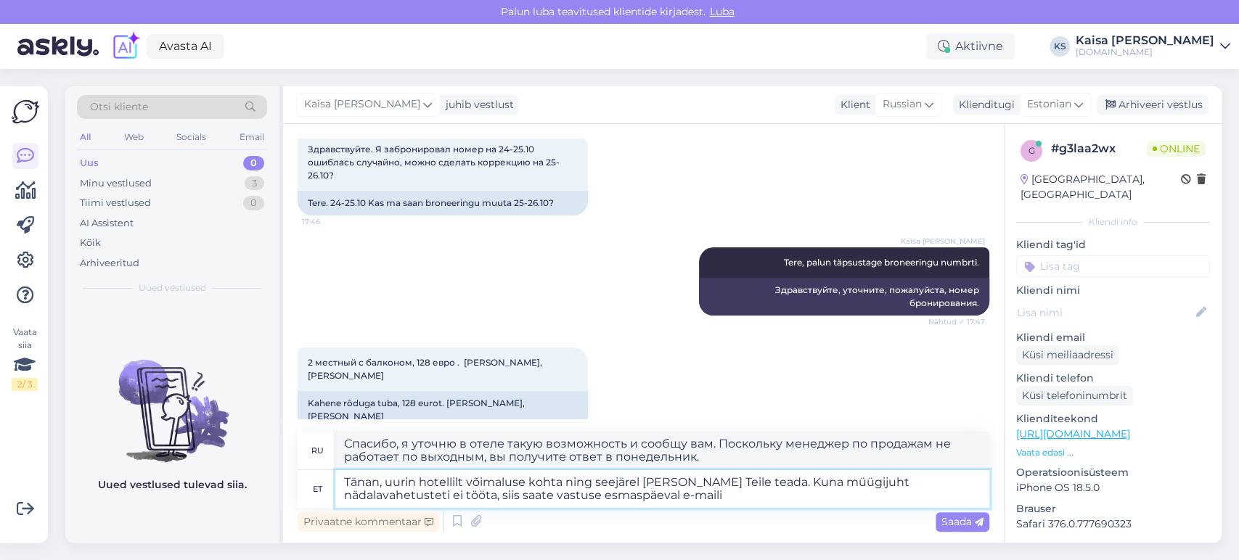
type textarea "Tänan, uurin hotellilt võimaluse kohta ning seejärel [PERSON_NAME] Teile teada.…"
type textarea "Спасибо, я уточню в отеле такую ​​возможность и сообщу вам. Поскольку менеджер …"
type textarea "Tänan, uurin hotellilt võimaluse kohta ning seejärel [PERSON_NAME] Teile teada.…"
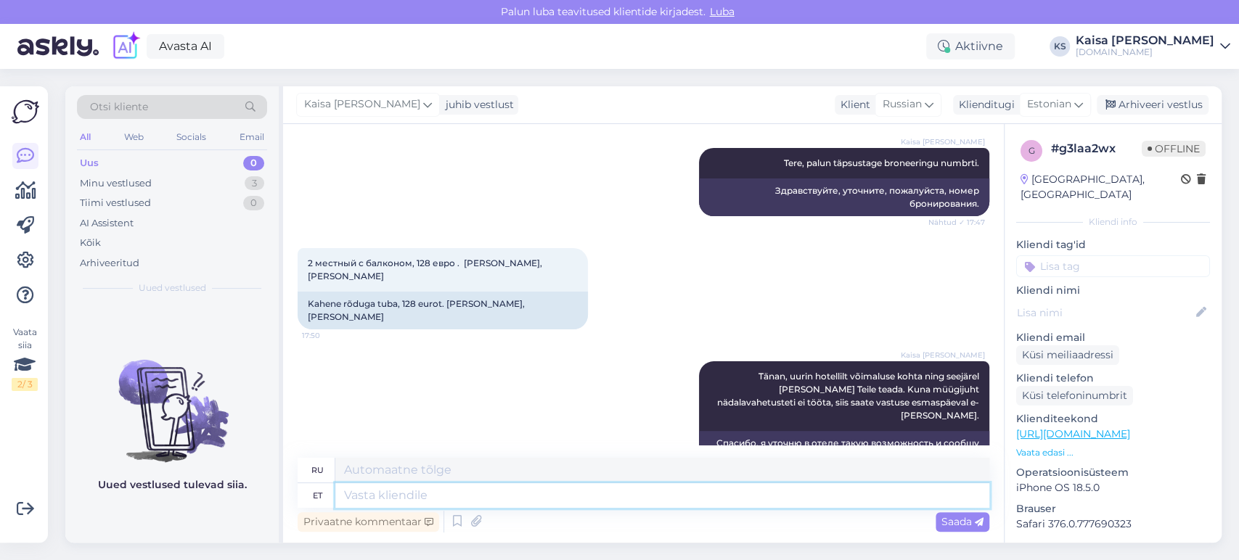
scroll to position [233, 0]
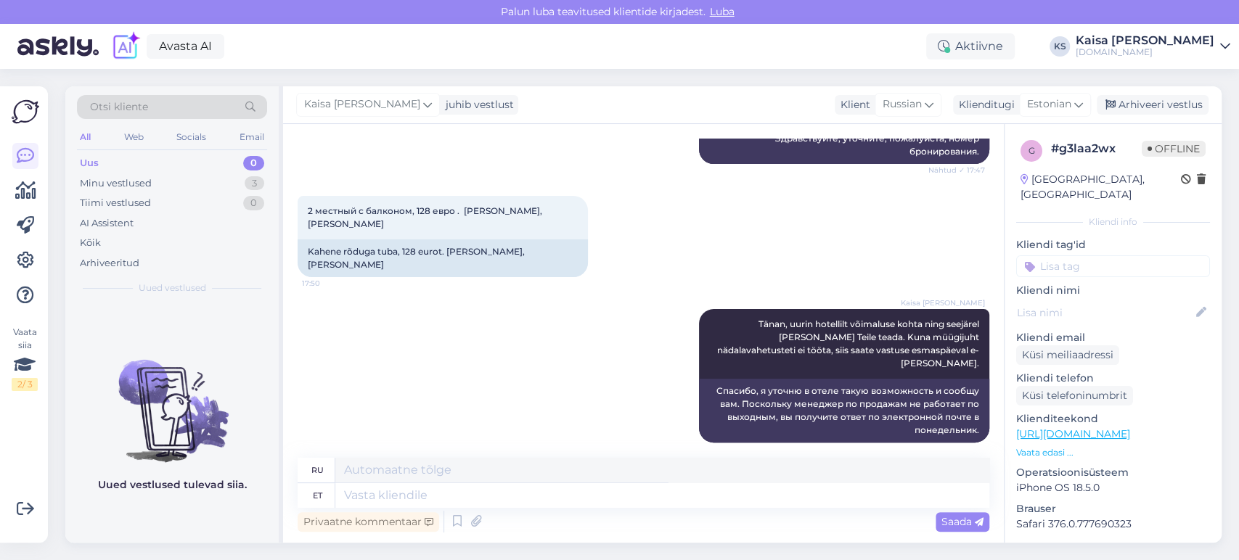
click at [666, 234] on div "2 местный с балконом, 128 евро . [PERSON_NAME], [PERSON_NAME] 17:50 Kahene rõdu…" at bounding box center [644, 236] width 692 height 113
click at [237, 182] on div "Minu vestlused 3" at bounding box center [172, 183] width 190 height 20
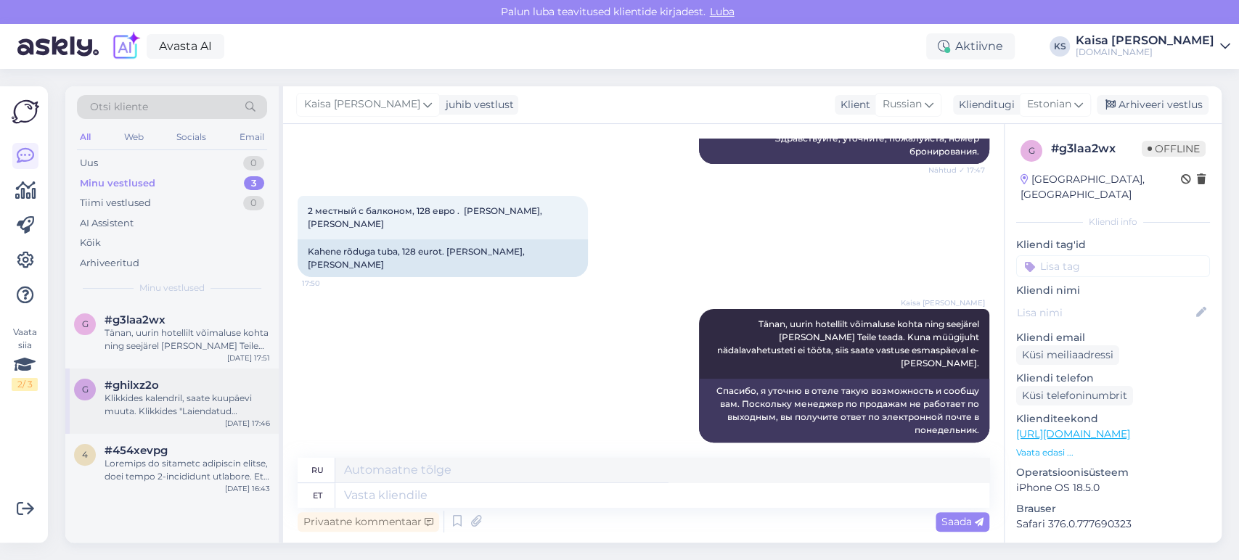
click at [178, 398] on div "Klikkides kalendril, saate kuupäevi muuta. Klikkides "Laiendatud otsingul", saa…" at bounding box center [187, 405] width 165 height 26
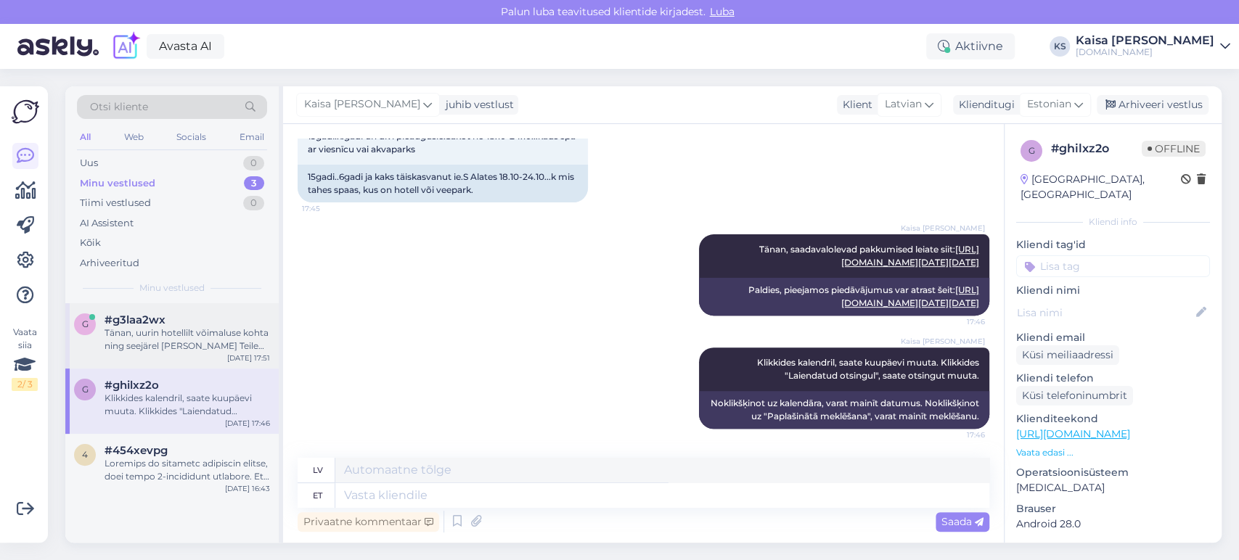
click at [151, 337] on div "Tänan, uurin hotellilt võimaluse kohta ning seejärel [PERSON_NAME] Teile teada.…" at bounding box center [187, 340] width 165 height 26
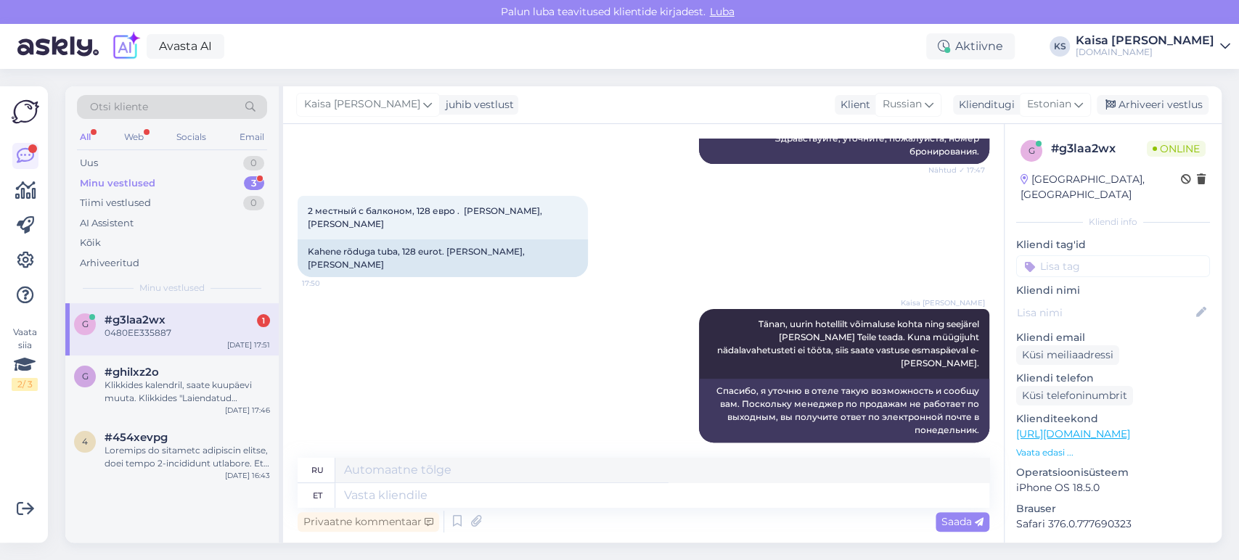
scroll to position [320, 0]
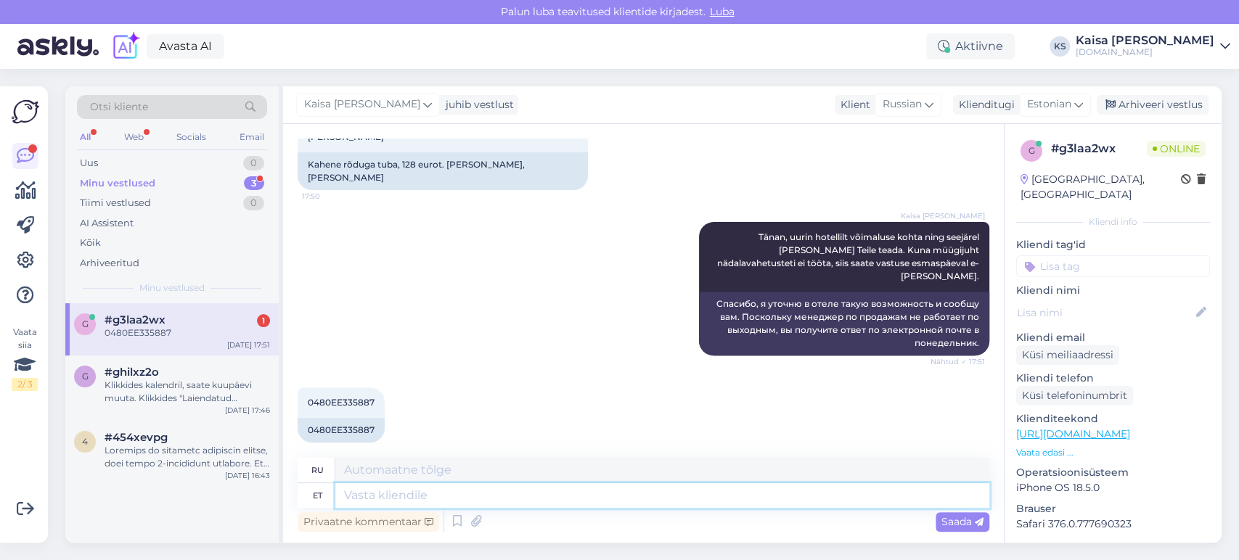
click at [534, 499] on textarea at bounding box center [662, 495] width 654 height 25
type textarea "Tänan, sa"
type textarea "Спасибо,"
type textarea "Tänan, [PERSON_NAME] an"
type textarea "Спасибо, я понял."
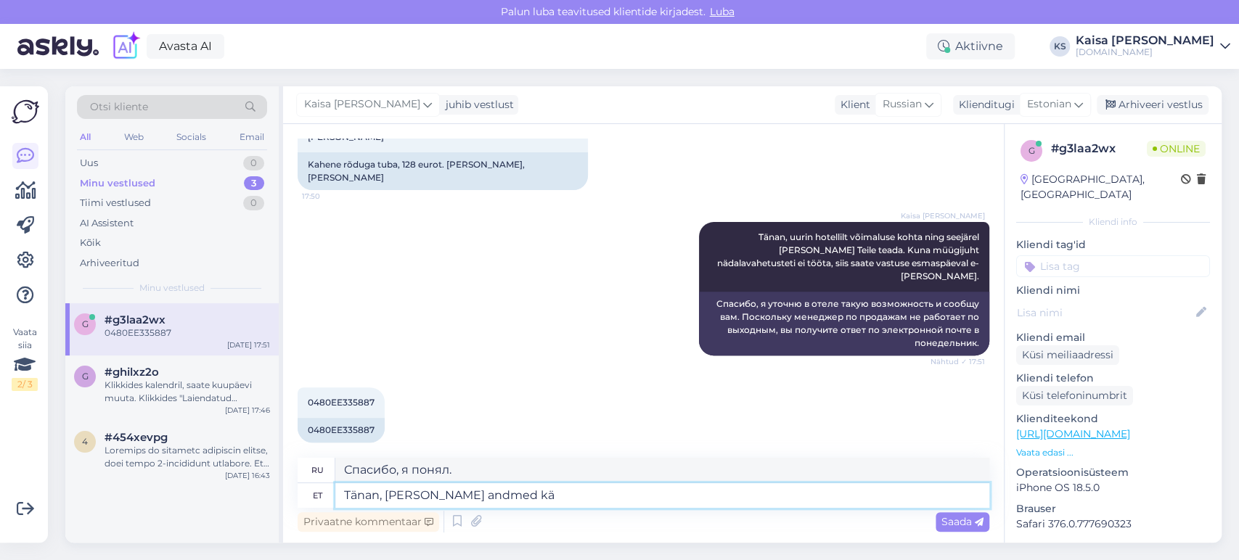
type textarea "Tänan, [PERSON_NAME] andmed kät"
type textarea "Спасибо, я получил информацию."
type textarea "Tänan, [PERSON_NAME] andmed kätte."
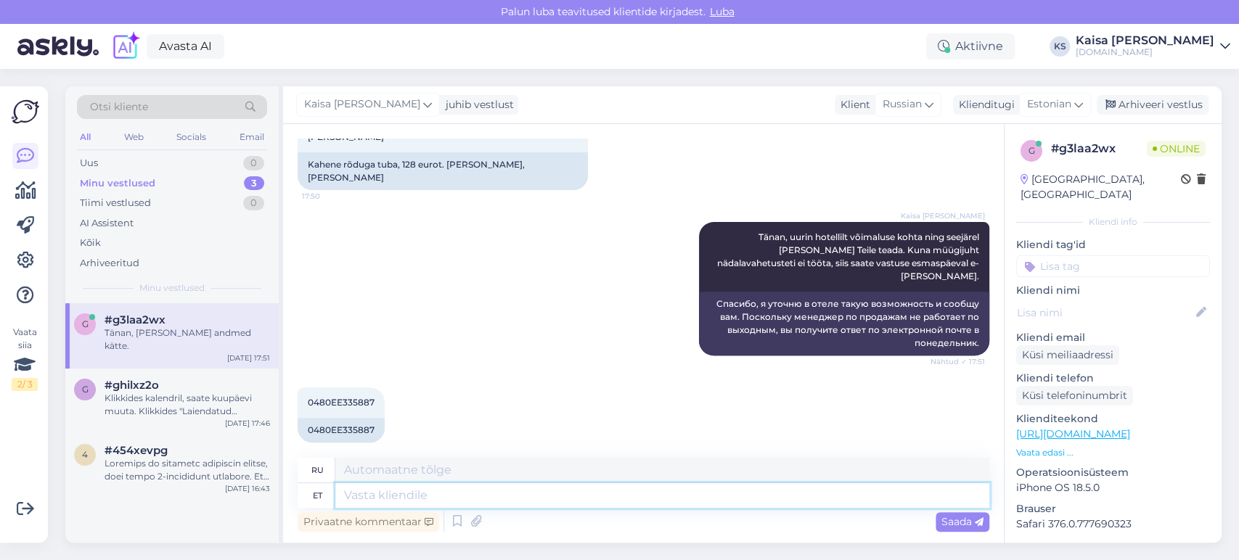
scroll to position [407, 0]
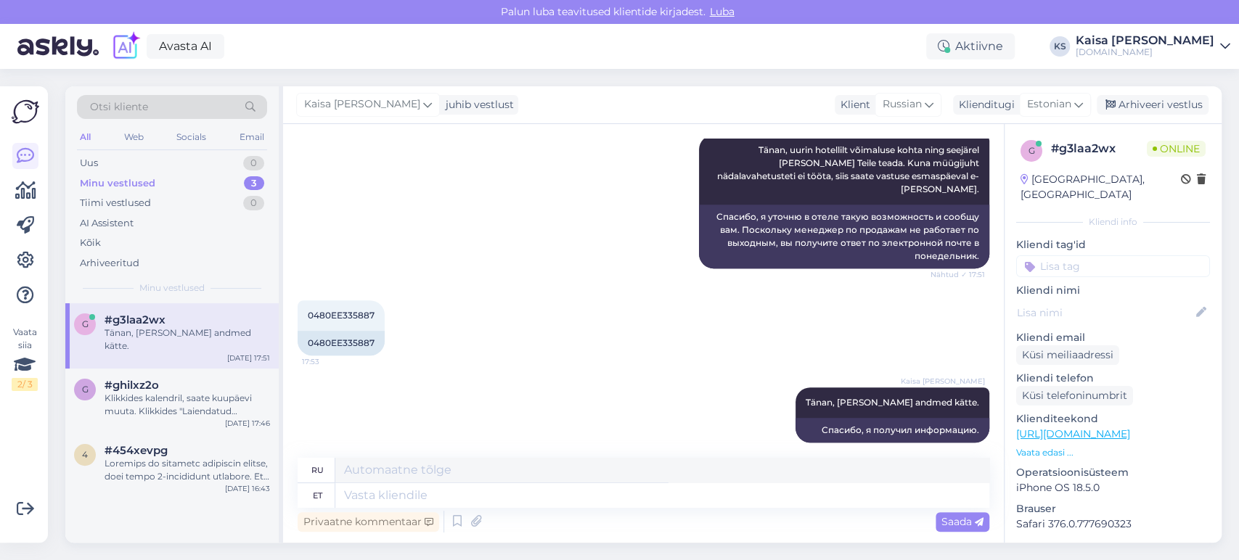
click at [499, 228] on div "Kaisa [PERSON_NAME] Tänan, uurin hotellilt võimaluse kohta ning seejärel [PERSO…" at bounding box center [644, 201] width 692 height 165
click at [187, 457] on div at bounding box center [187, 470] width 165 height 26
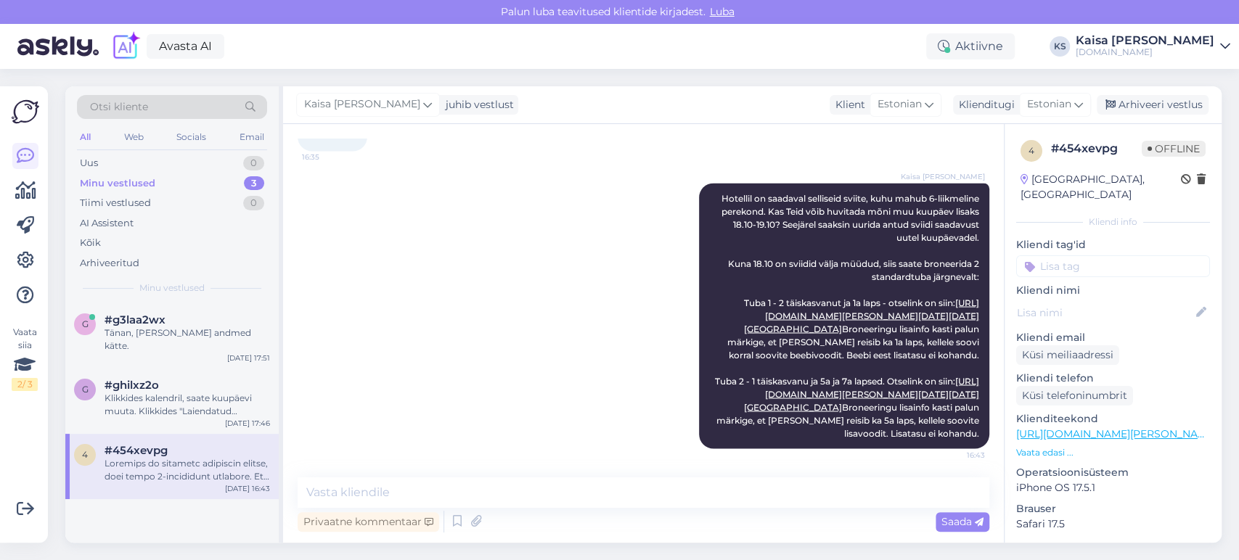
scroll to position [2309, 0]
click at [163, 392] on div "Klikkides kalendril, saate kuupäevi muuta. Klikkides "Laiendatud otsingul", saa…" at bounding box center [187, 405] width 165 height 26
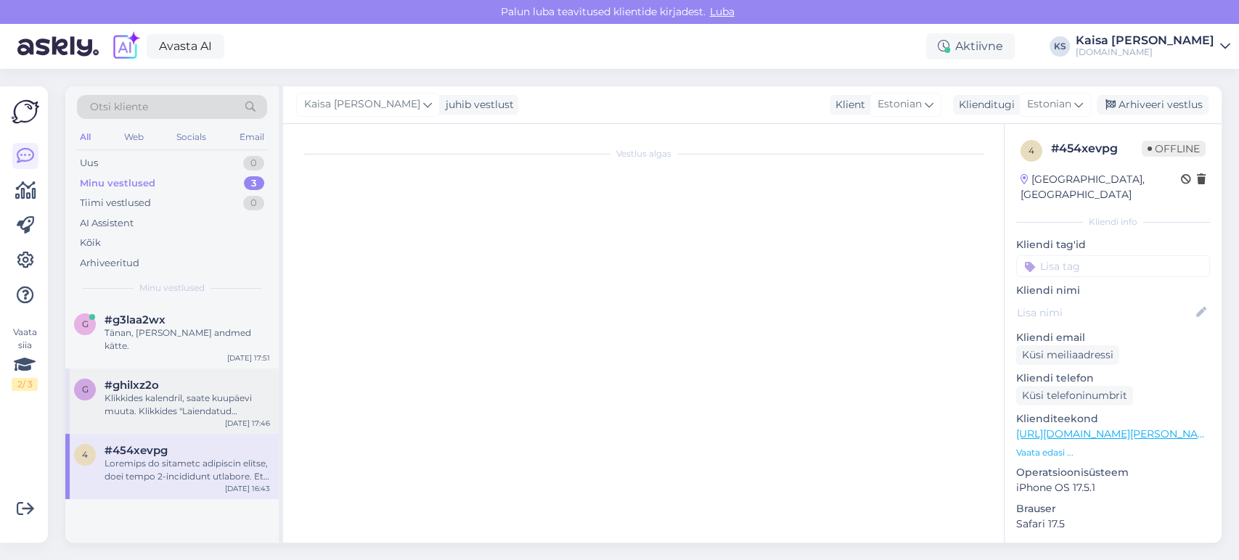
scroll to position [634, 0]
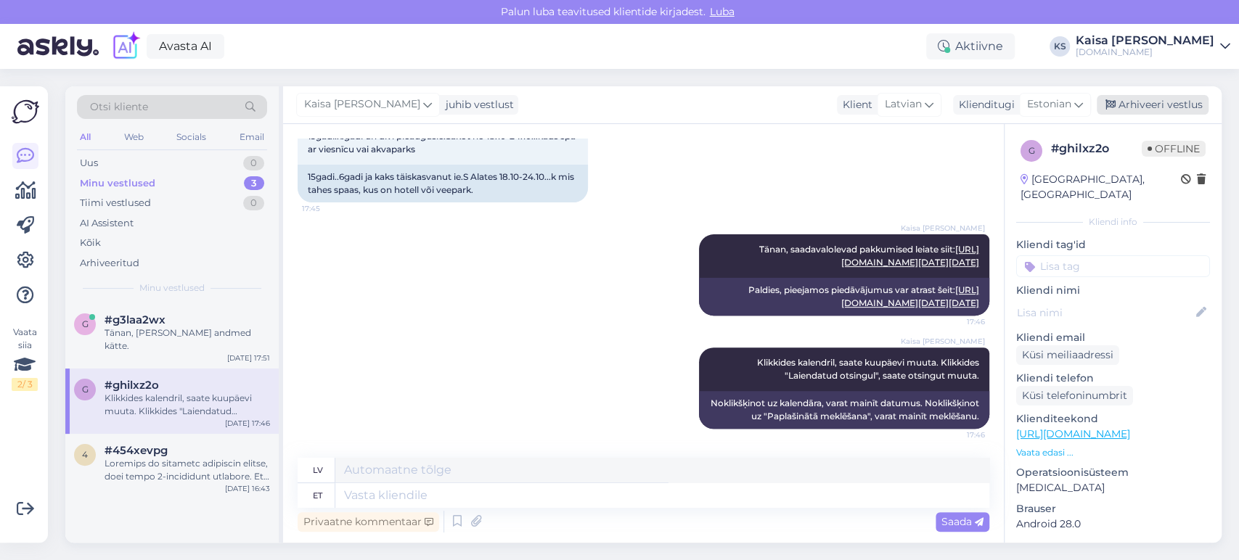
click at [1132, 106] on div "Arhiveeri vestlus" at bounding box center [1153, 105] width 112 height 20
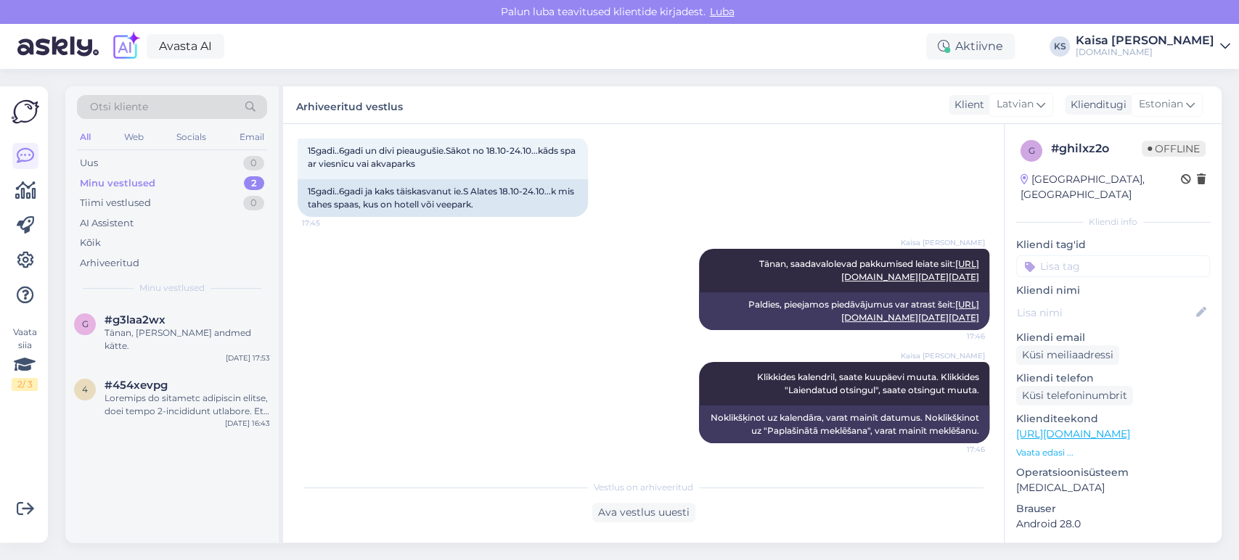
click at [435, 233] on div "Kaisa [PERSON_NAME] Tänan, saadavalolevad pakkumised leiate siit: [URL][DOMAIN_…" at bounding box center [644, 289] width 692 height 113
click at [1169, 47] on div "[DOMAIN_NAME]" at bounding box center [1145, 52] width 139 height 12
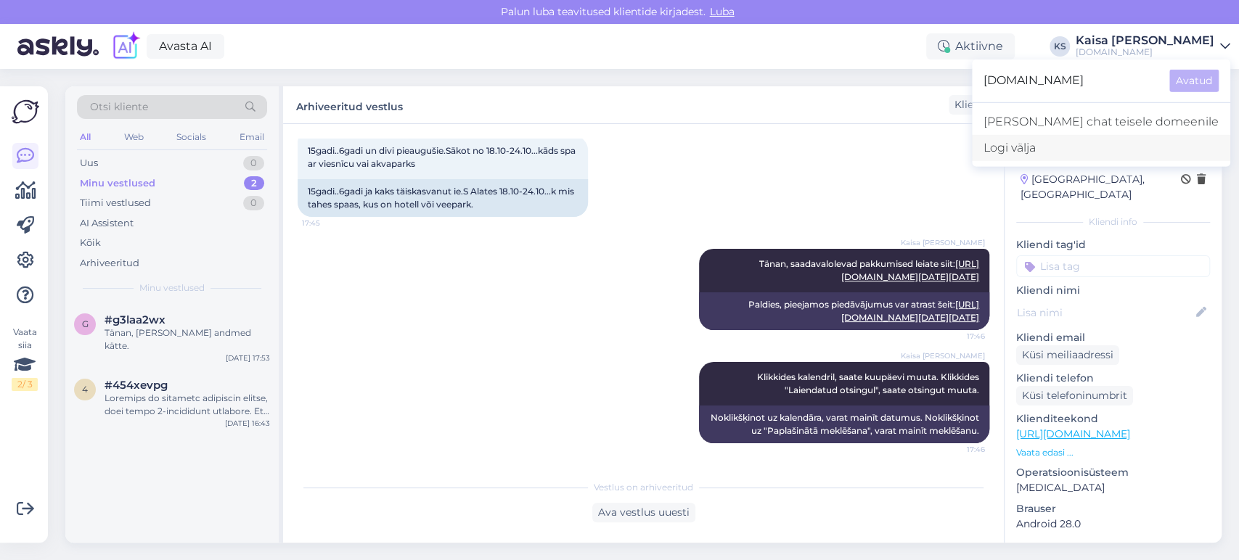
click at [1101, 146] on div "Logi välja" at bounding box center [1101, 148] width 258 height 26
